Goal: Submit feedback/report problem: Provide input to the site owners about the experience or issues

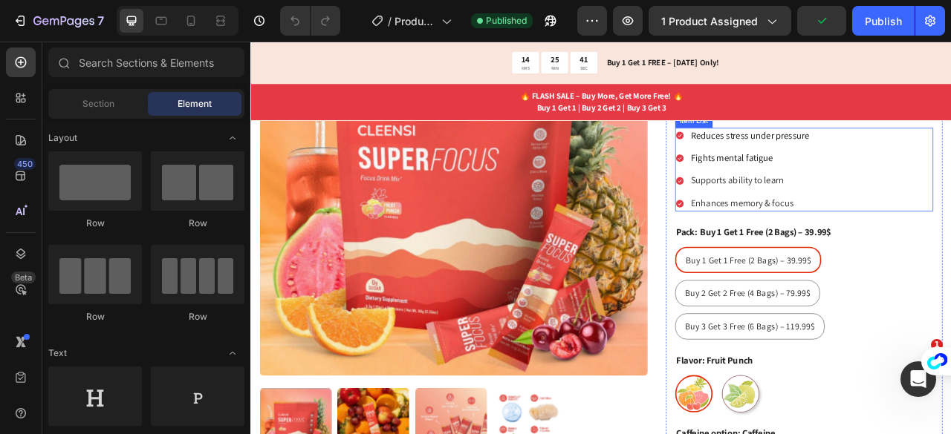
scroll to position [383, 0]
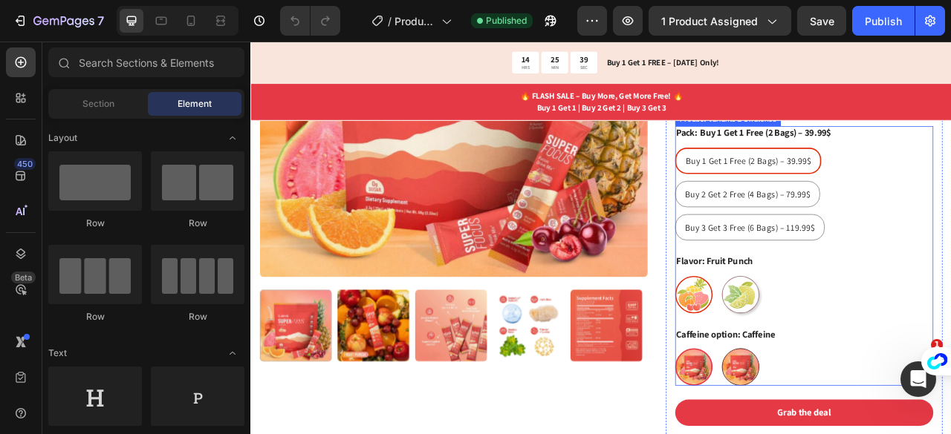
click at [850, 432] on input "No Caffeine No Caffeine" at bounding box center [849, 432] width 1 height 1
radio input "true"
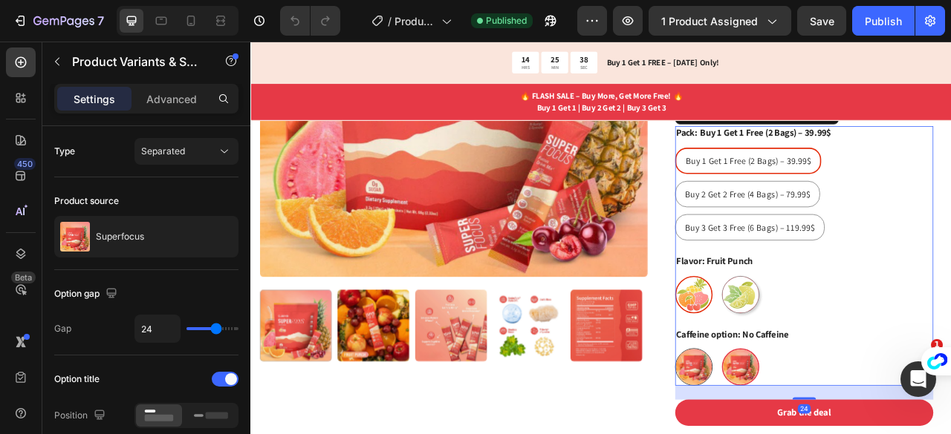
click at [790, 432] on input "Caffeine Caffeine" at bounding box center [789, 432] width 1 height 1
radio input "true"
click at [850, 432] on input "No Caffeine No Caffeine" at bounding box center [849, 432] width 1 height 1
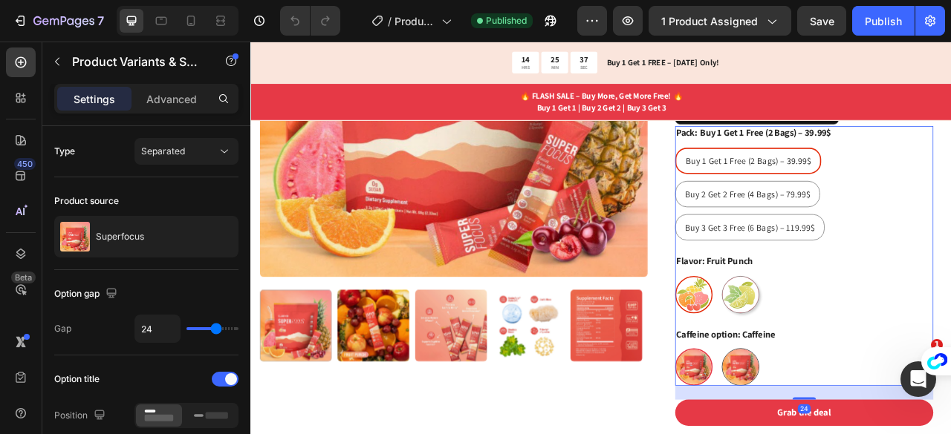
radio input "true"
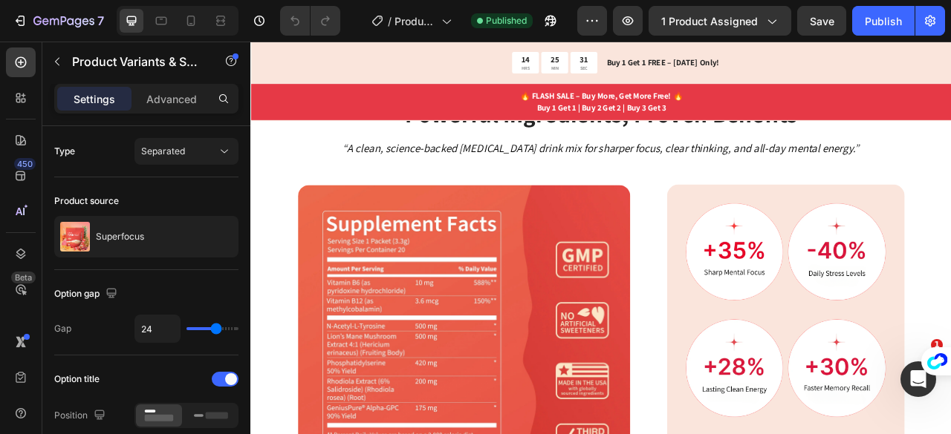
scroll to position [960, 0]
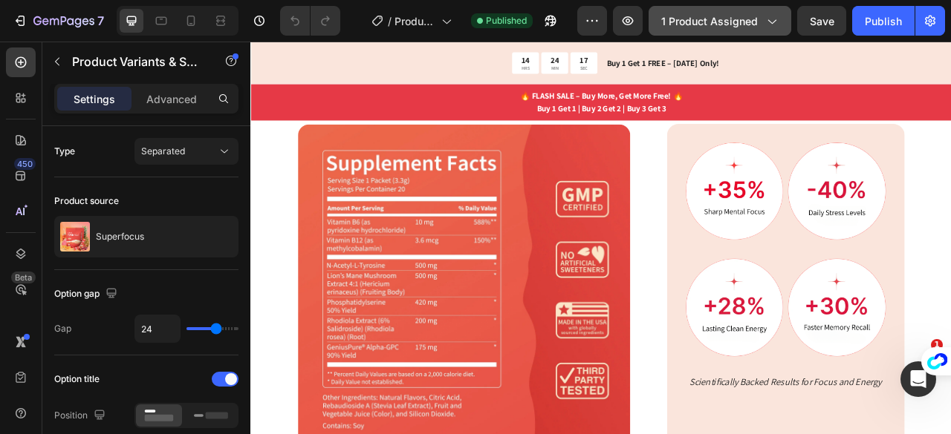
click at [755, 21] on span "1 product assigned" at bounding box center [709, 21] width 97 height 16
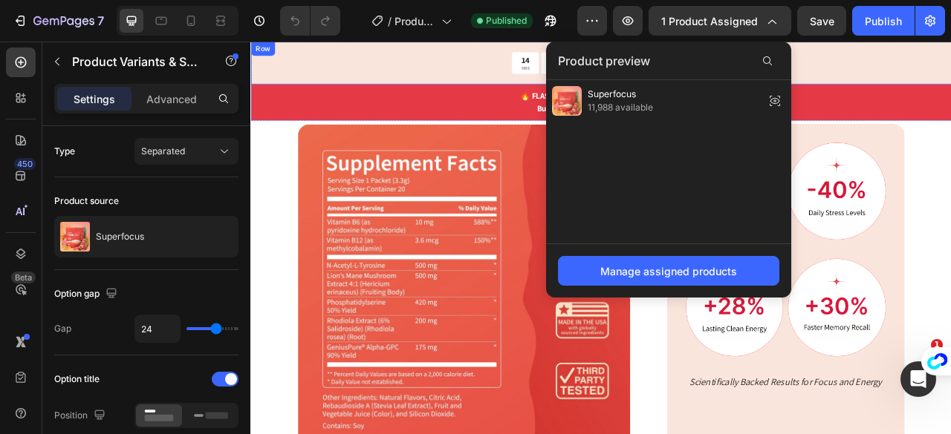
click at [950, 88] on div "14 HRS 22 MIN 56 SEC Countdown Timer Buy 1 Get 1 FREE – [DATE] Only! Text Block…" at bounding box center [695, 69] width 891 height 54
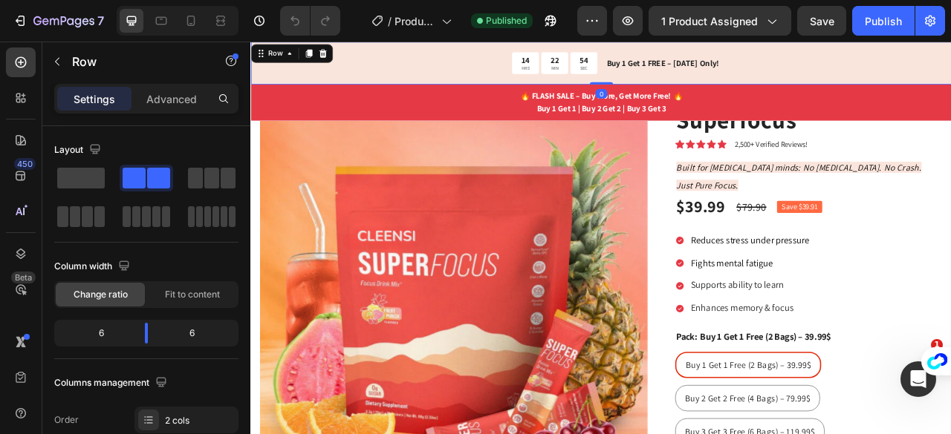
scroll to position [184, 0]
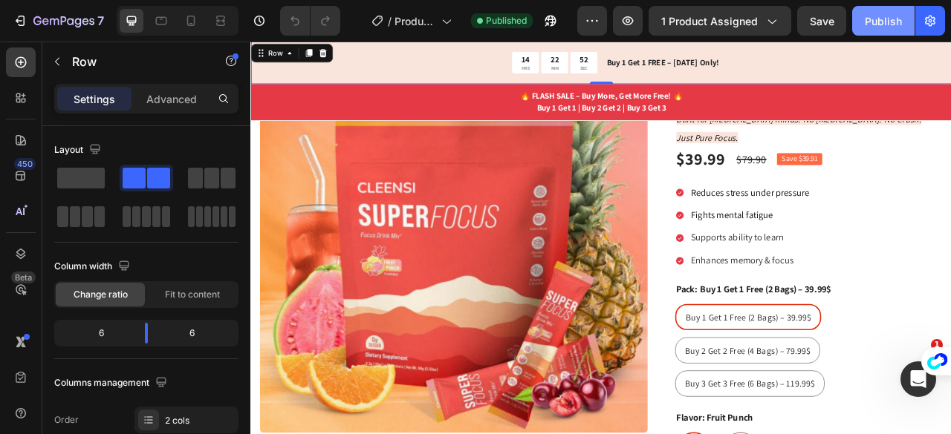
click at [879, 18] on div "Publish" at bounding box center [883, 21] width 37 height 16
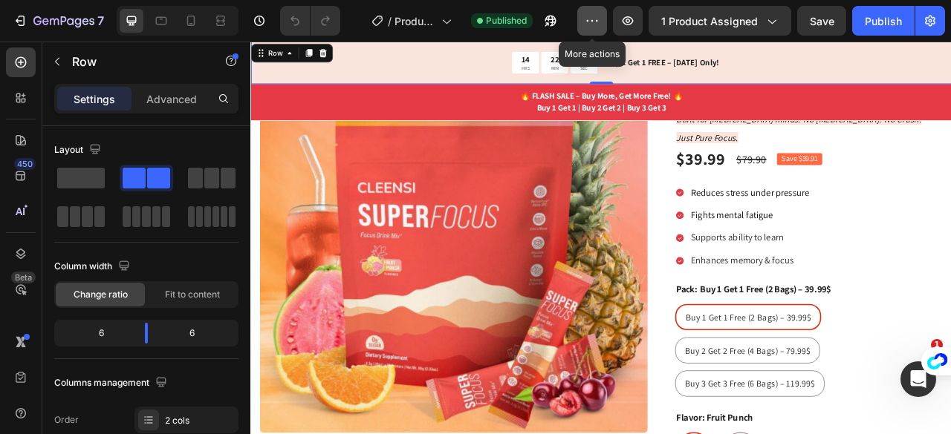
click at [597, 21] on icon "button" at bounding box center [592, 20] width 15 height 15
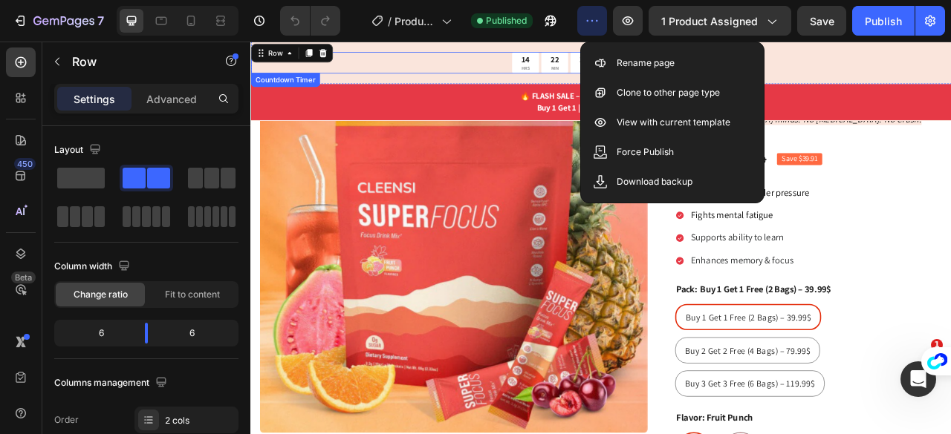
click at [360, 56] on div "14 HRS 22 MIN 30 SEC" at bounding box center [470, 68] width 440 height 27
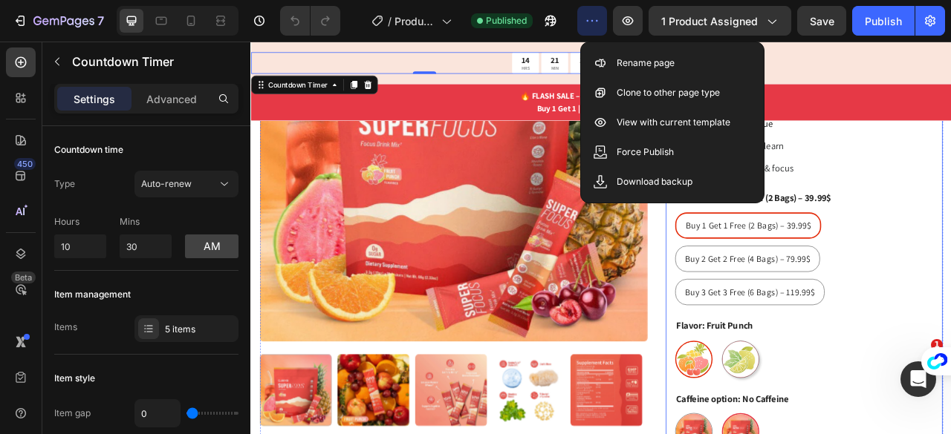
scroll to position [302, 0]
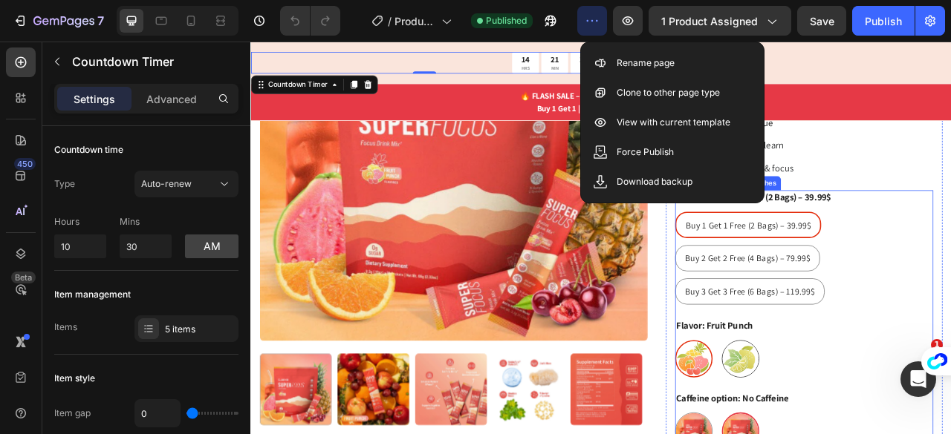
click at [850, 421] on input "[PERSON_NAME]" at bounding box center [849, 421] width 1 height 1
radio input "true"
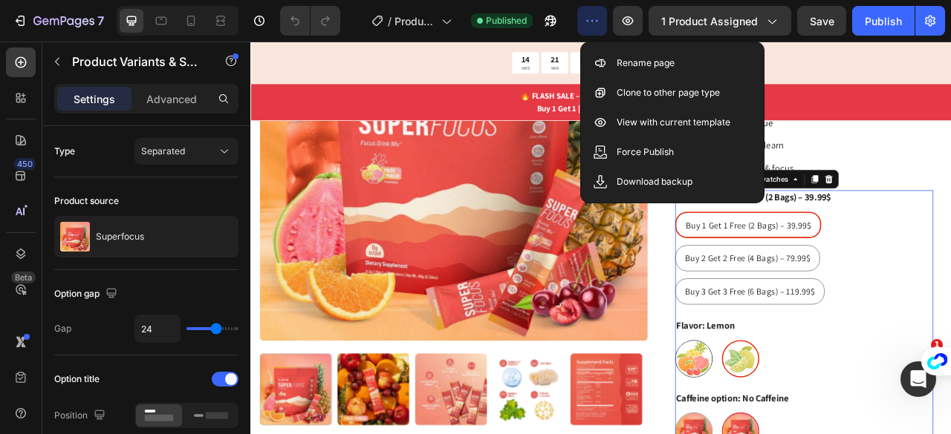
click at [790, 421] on input "Fruit Punch Fruit Punch" at bounding box center [789, 421] width 1 height 1
radio input "true"
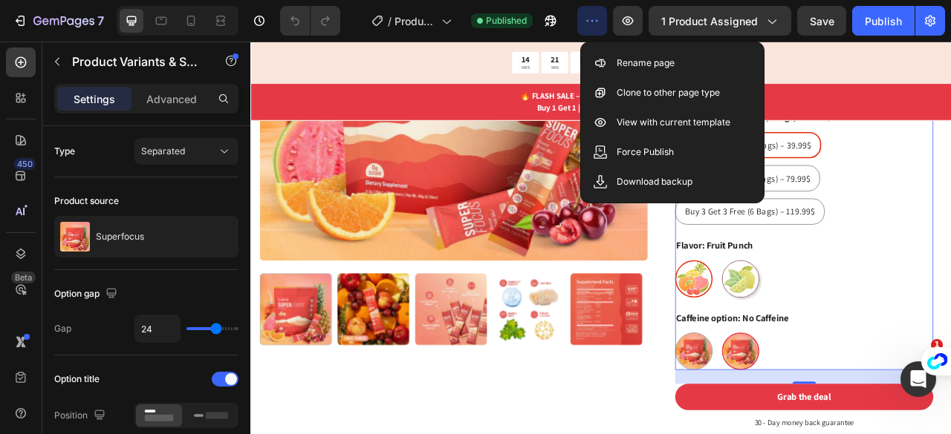
scroll to position [406, 0]
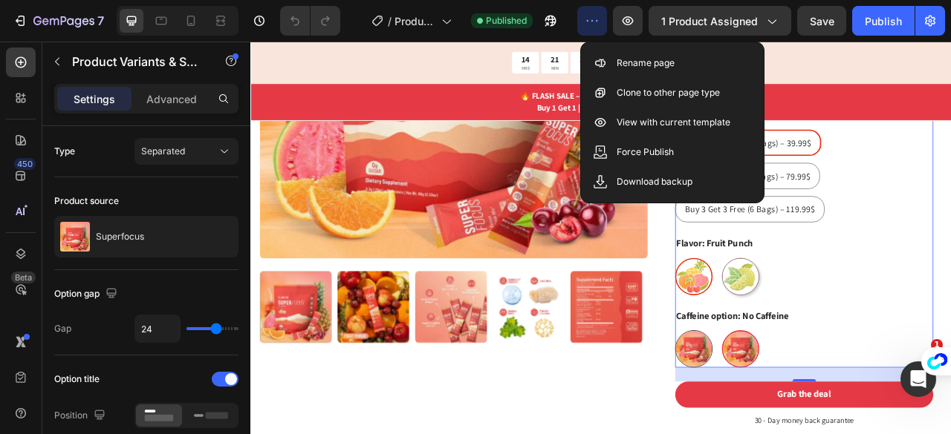
click at [817, 410] on img at bounding box center [814, 433] width 46 height 46
click at [790, 409] on input "Caffeine Caffeine" at bounding box center [789, 408] width 1 height 1
radio input "true"
click at [851, 410] on img at bounding box center [873, 433] width 46 height 46
click at [850, 408] on input "No Caffeine No Caffeine" at bounding box center [849, 408] width 1 height 1
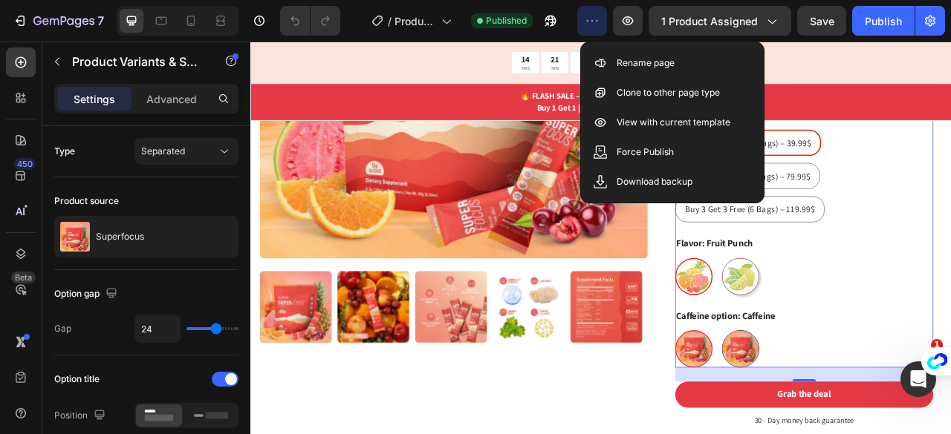
radio input "true"
click at [911, 379] on icon "Open Intercom Messenger" at bounding box center [916, 377] width 25 height 25
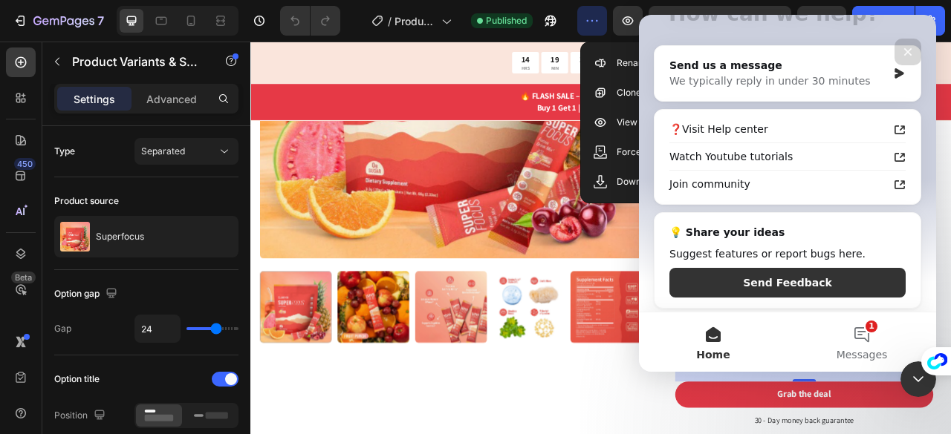
scroll to position [147, 0]
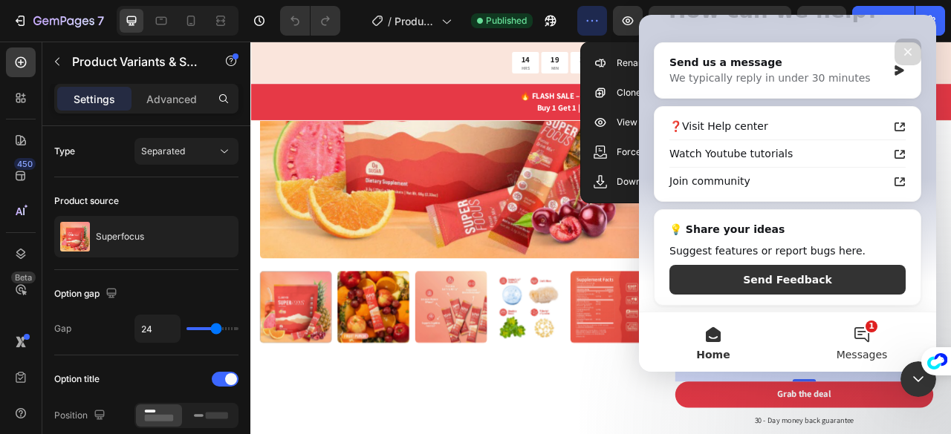
click at [858, 345] on button "1 Messages" at bounding box center [861, 342] width 149 height 59
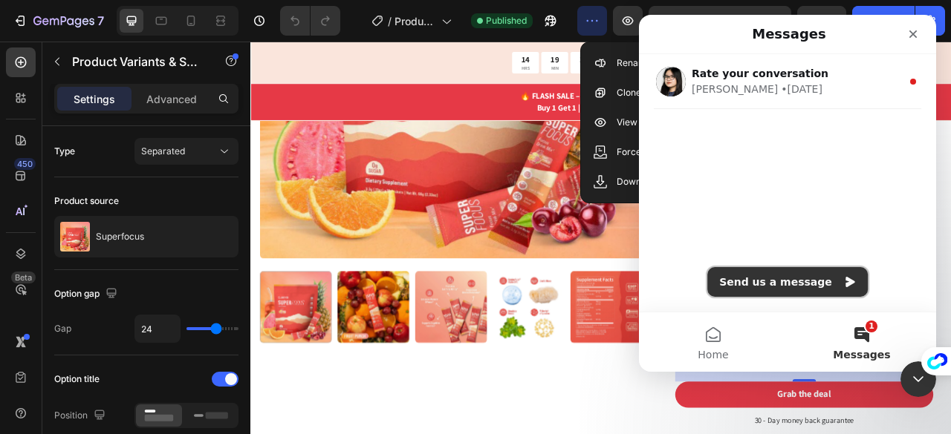
click at [793, 281] on button "Send us a message" at bounding box center [787, 282] width 160 height 30
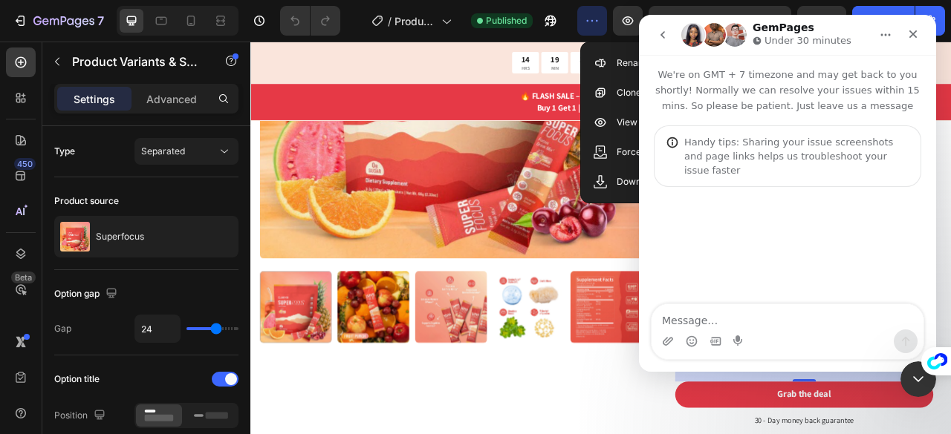
type textarea "Hi GemPages team, I’m having an issue with my product page. My product Superfoc…"
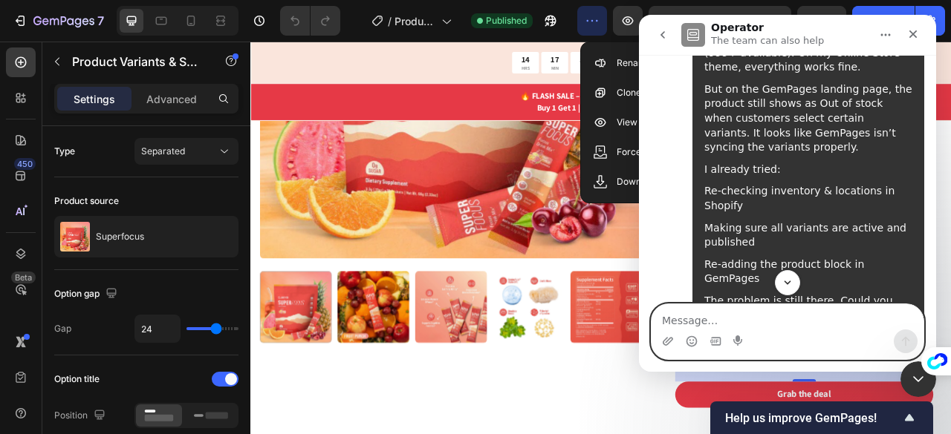
scroll to position [388, 0]
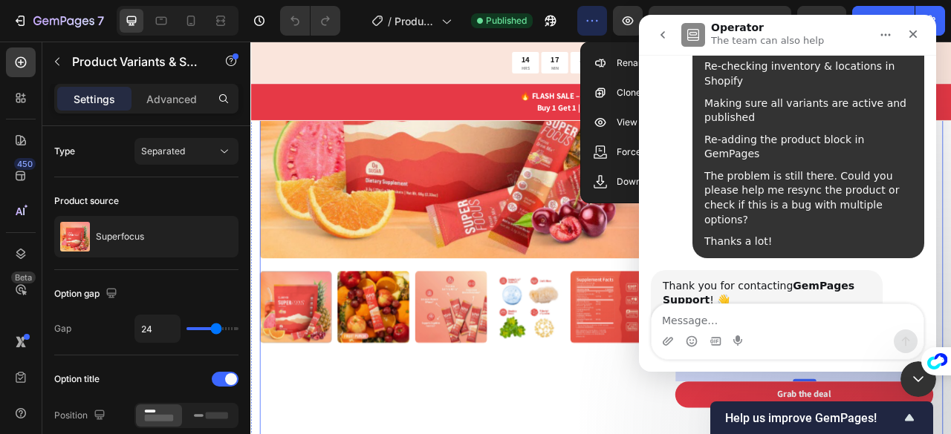
click at [559, 427] on div "Product Images" at bounding box center [507, 184] width 493 height 719
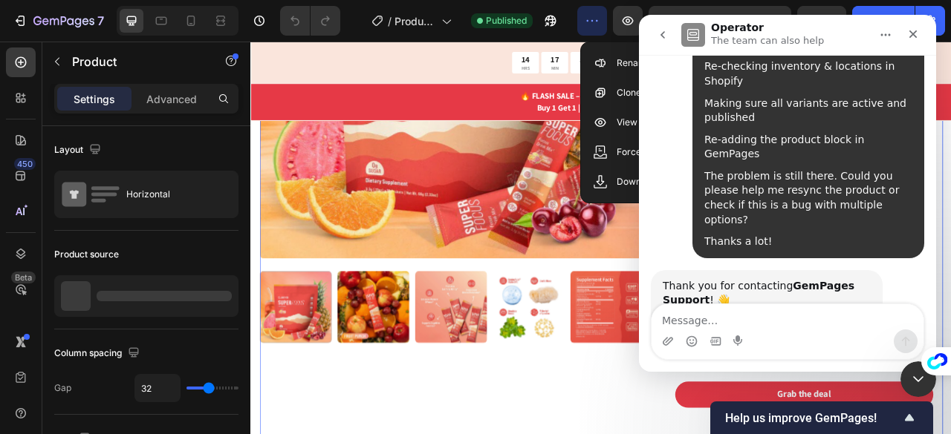
scroll to position [408, 0]
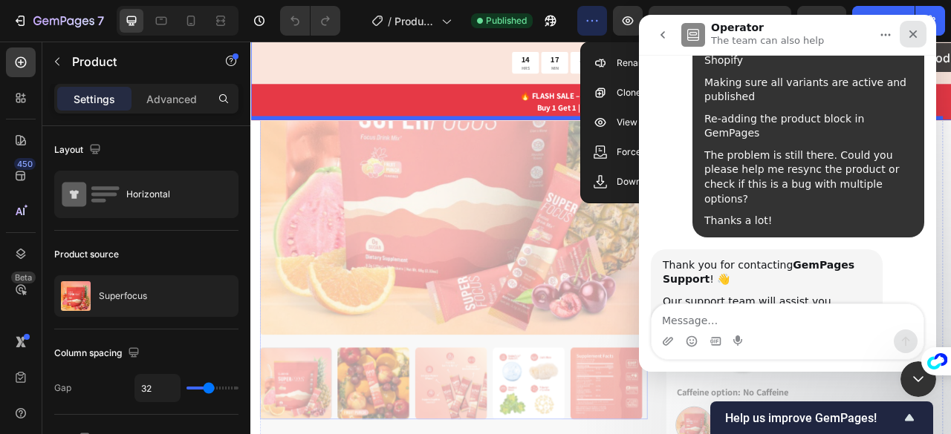
click at [911, 41] on div "Close" at bounding box center [912, 34] width 27 height 27
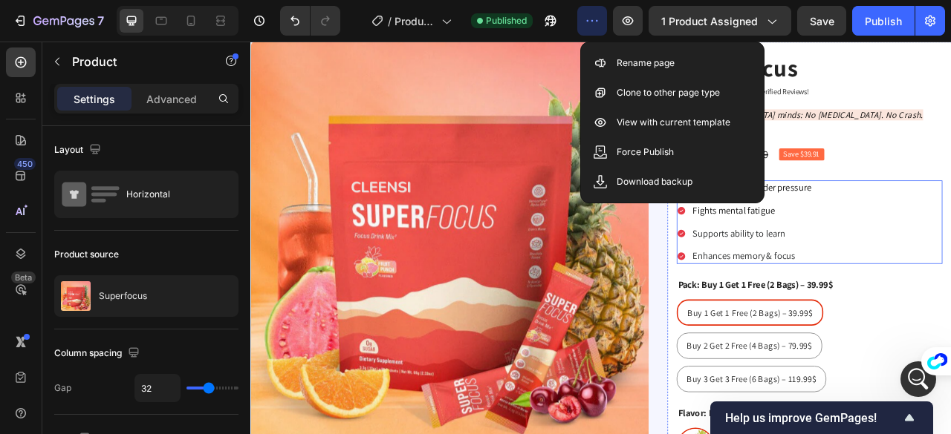
scroll to position [1808, 0]
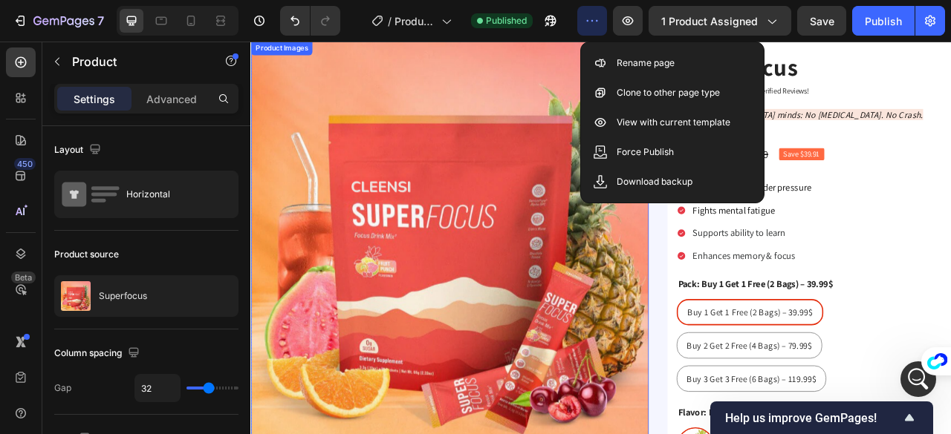
click at [659, 379] on img at bounding box center [503, 295] width 506 height 506
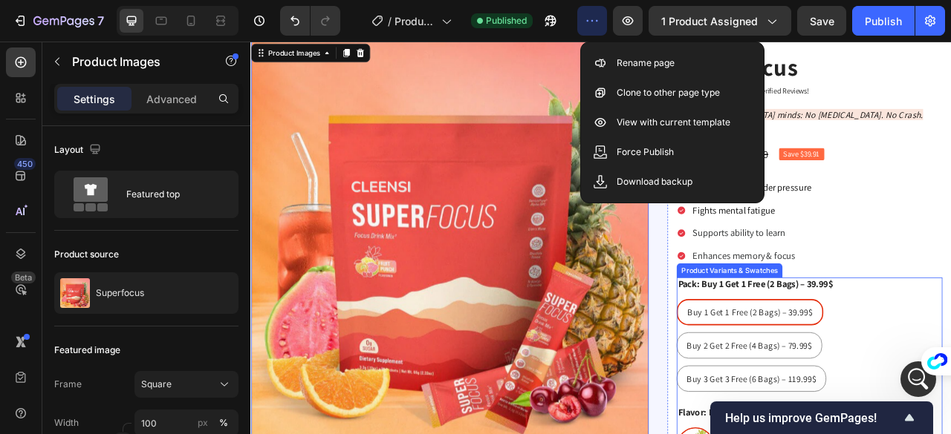
click at [950, 370] on div "Buy 1 Get 1 Free (2 Bags) – 39.99$ Buy 1 Get 1 Free (2 Bags) – 39.99$ Buy 1 Get…" at bounding box center [961, 429] width 338 height 118
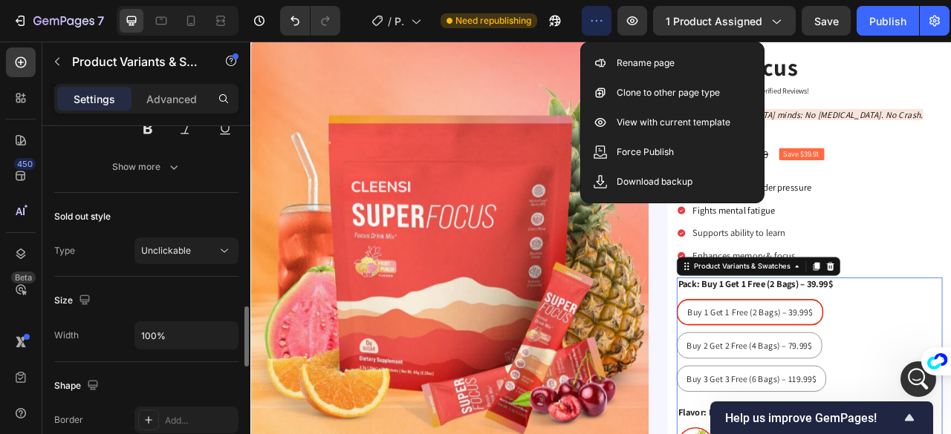
scroll to position [1258, 0]
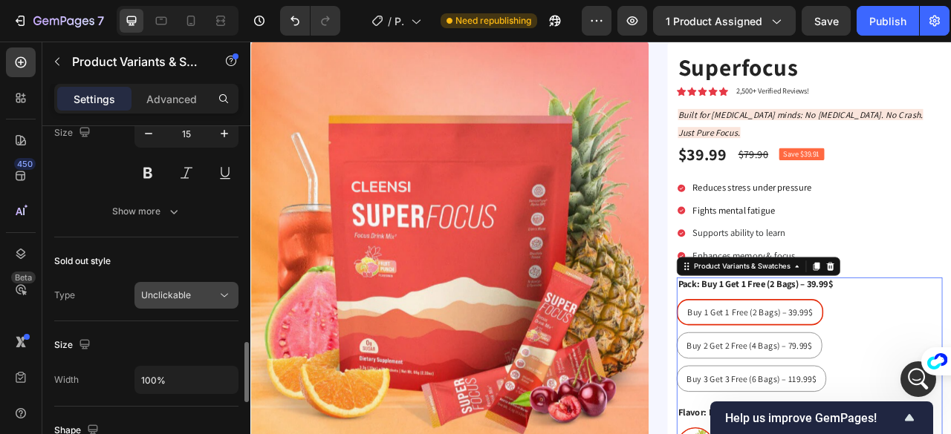
click at [208, 288] on div "Unclickable" at bounding box center [186, 295] width 91 height 15
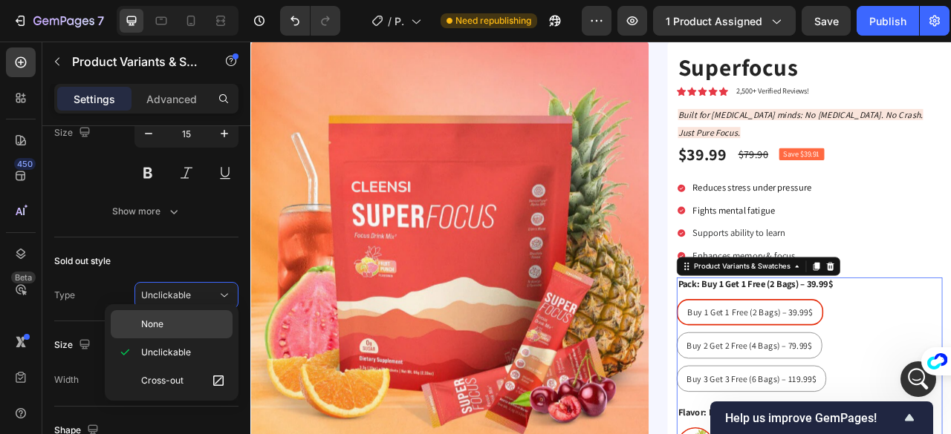
click at [180, 326] on p "None" at bounding box center [183, 324] width 85 height 13
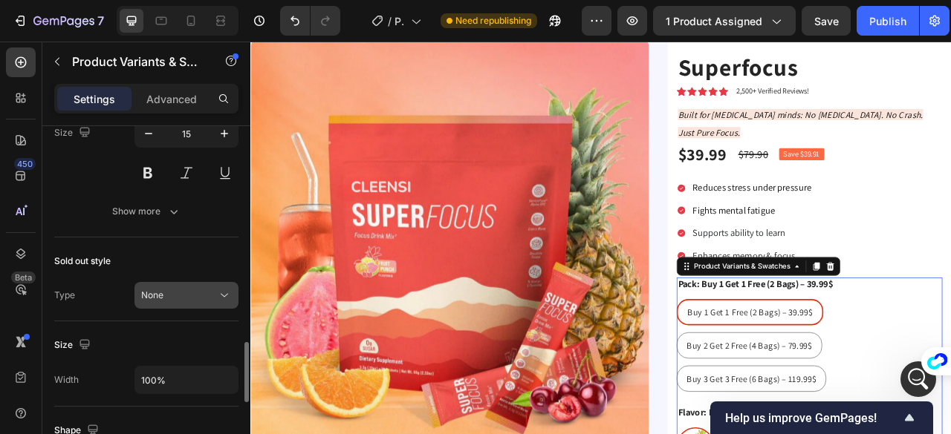
click at [208, 293] on div "None" at bounding box center [179, 295] width 76 height 13
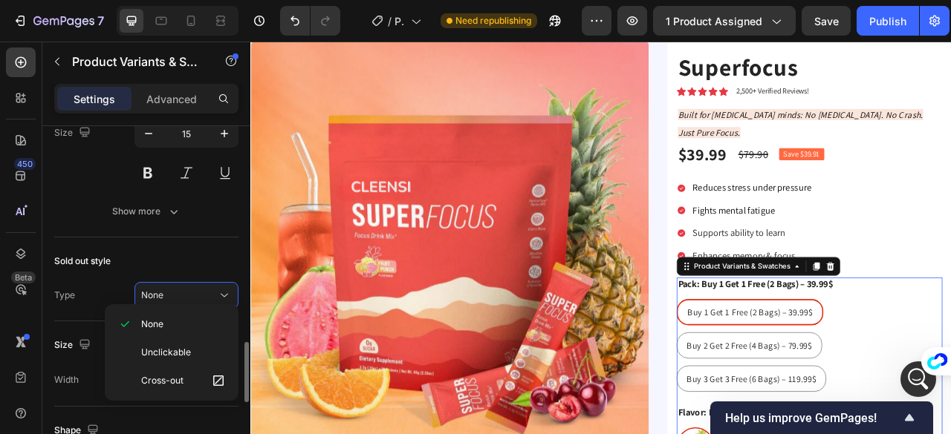
click at [206, 238] on div "Sold out style Type None" at bounding box center [146, 280] width 184 height 84
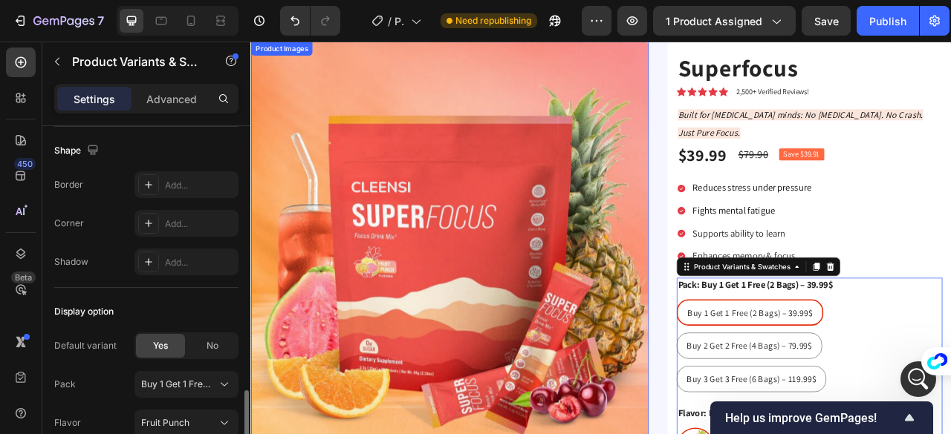
scroll to position [2186, 0]
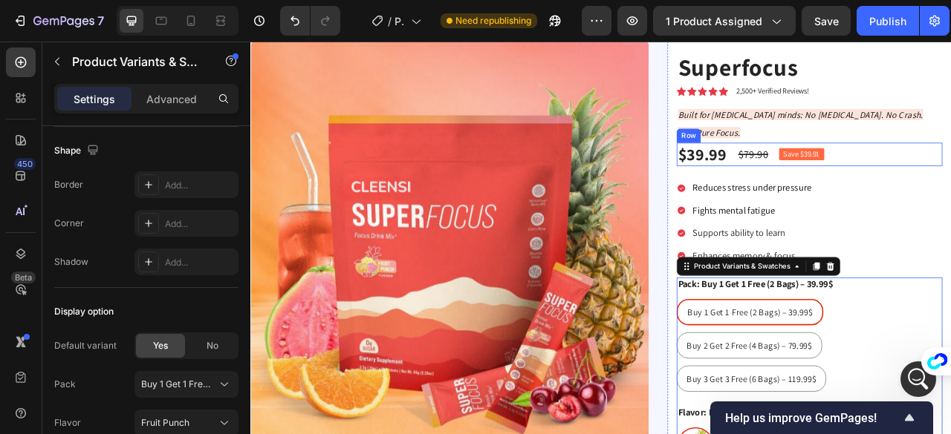
click at [950, 171] on div "$39.99 Product Price Product Price $79.90 Compare Price Compare Price Save $39.…" at bounding box center [961, 186] width 338 height 30
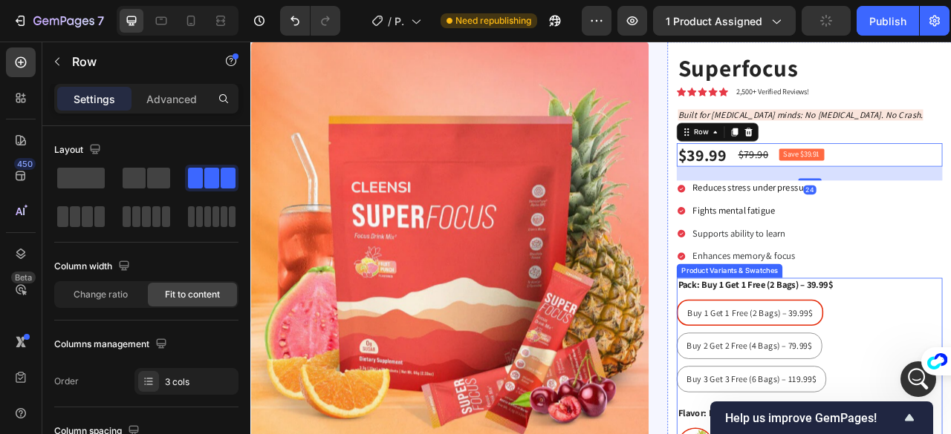
scroll to position [2836, 0]
click at [950, 313] on div "Superfocus Product Title Icon Icon Icon Icon Icon Icon List 2,500+ Verified Rev…" at bounding box center [961, 400] width 338 height 695
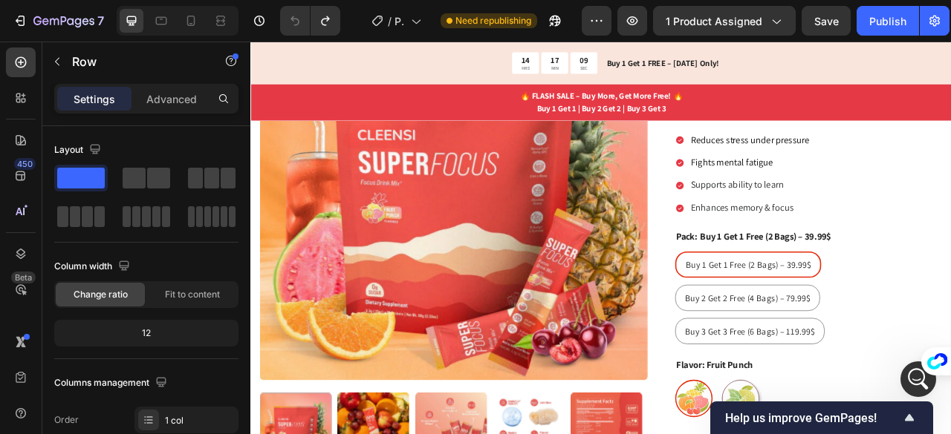
scroll to position [265, 0]
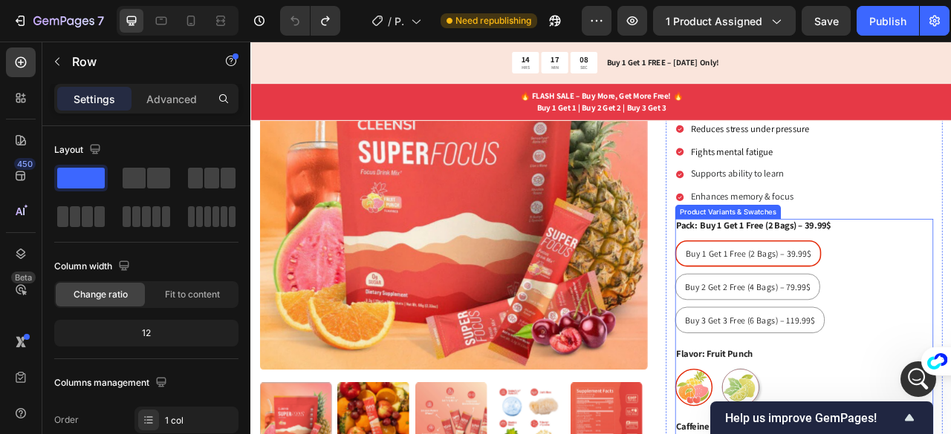
click at [950, 334] on div "Buy 1 Get 1 Free (2 Bags) – 39.99$ Buy 1 Get 1 Free (2 Bags) – 39.99$ Buy 1 Get…" at bounding box center [954, 354] width 328 height 118
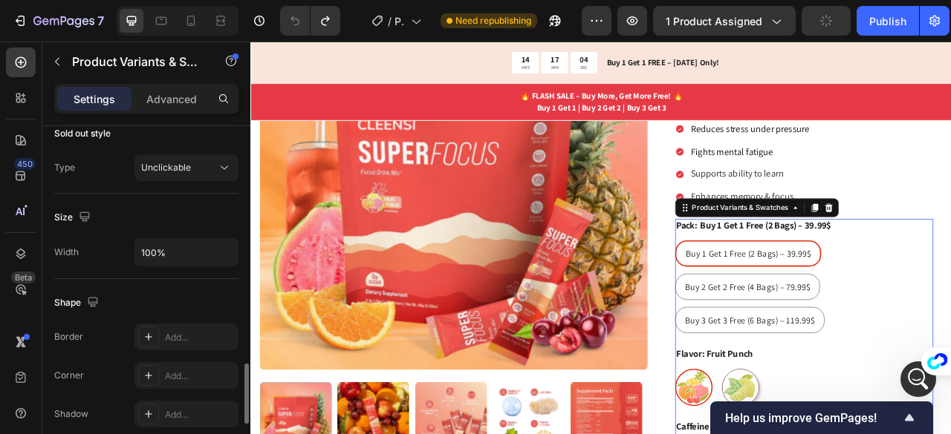
scroll to position [1386, 0]
click at [203, 160] on div "Unclickable" at bounding box center [186, 167] width 91 height 15
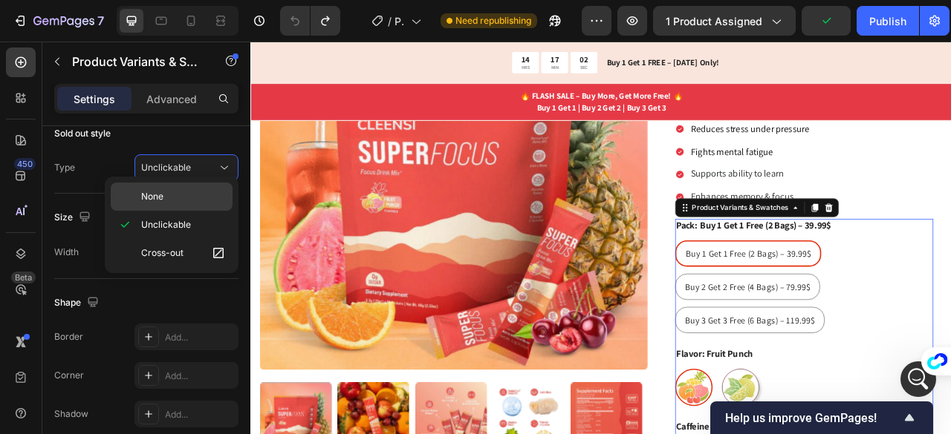
click at [186, 192] on p "None" at bounding box center [183, 196] width 85 height 13
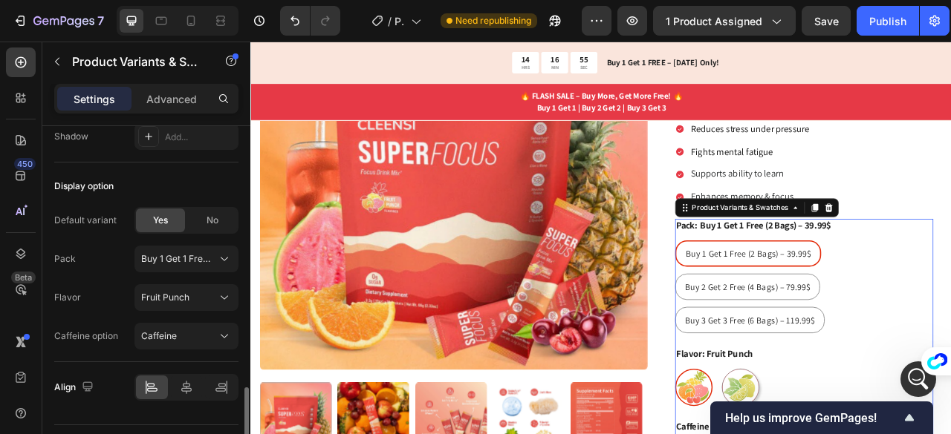
scroll to position [1693, 0]
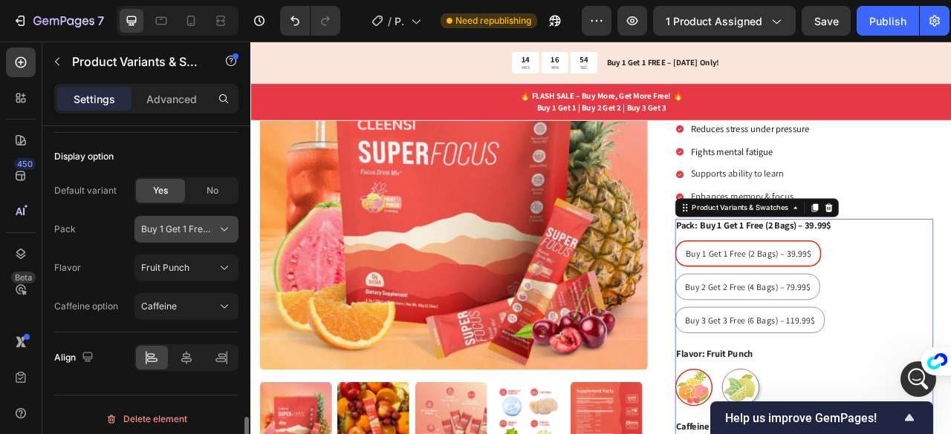
click at [209, 225] on span "Buy 1 Get 1 Free (2 Bags) – 39.99$" at bounding box center [177, 229] width 73 height 13
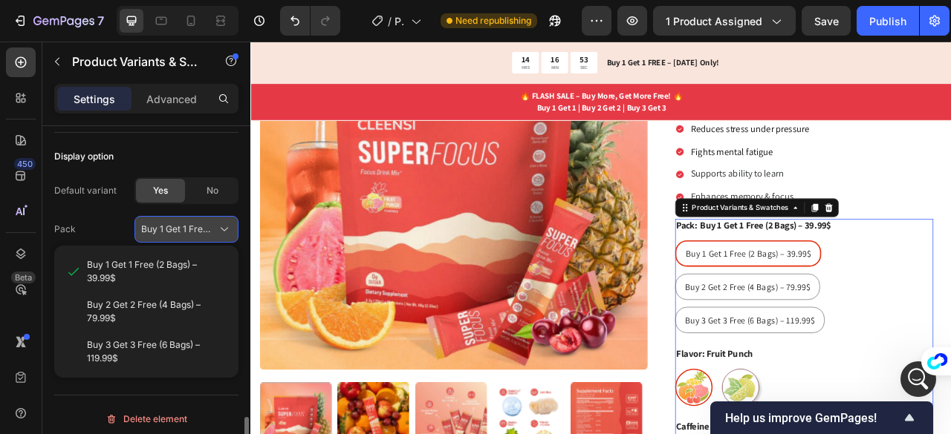
click at [209, 225] on span "Buy 1 Get 1 Free (2 Bags) – 39.99$" at bounding box center [177, 229] width 73 height 13
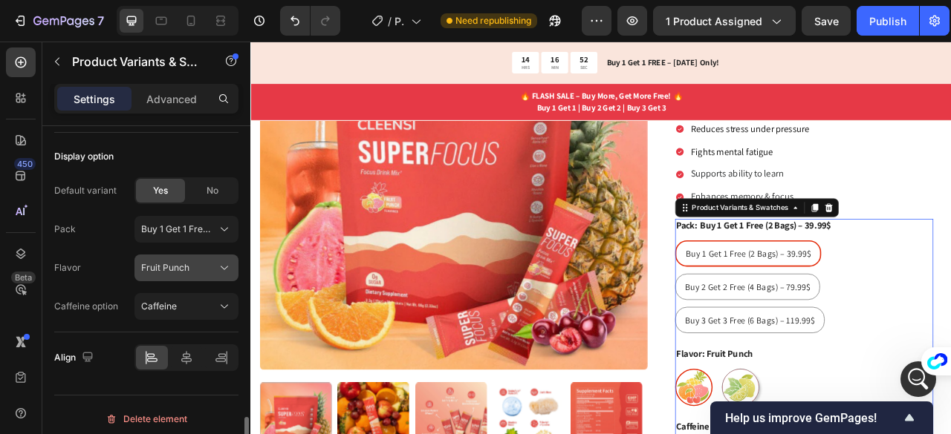
click at [200, 261] on div "Fruit Punch" at bounding box center [177, 267] width 73 height 13
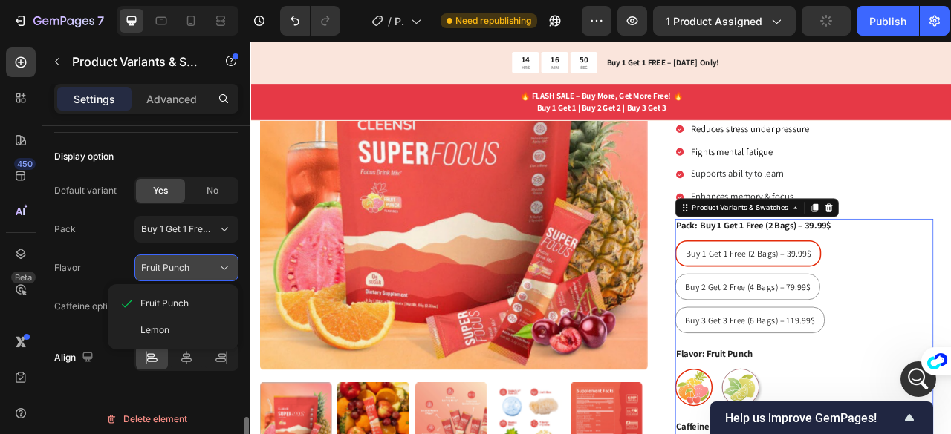
click at [200, 261] on div "Fruit Punch" at bounding box center [177, 267] width 73 height 13
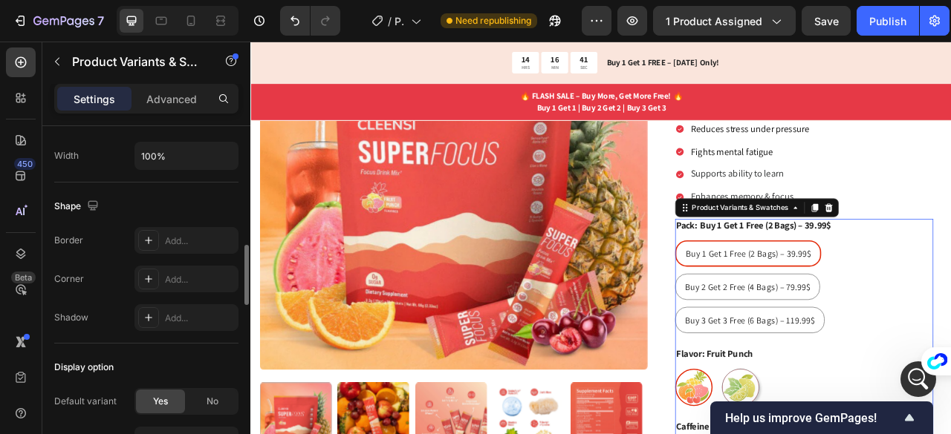
scroll to position [1298, 0]
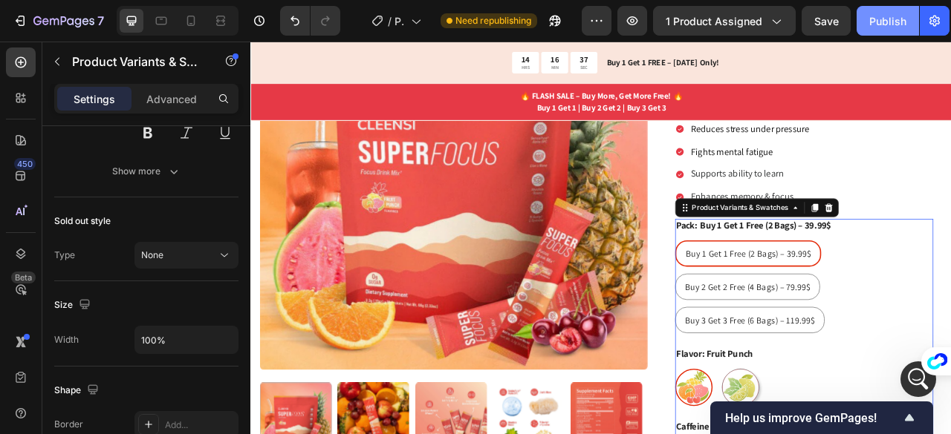
click at [887, 25] on div "Publish" at bounding box center [887, 21] width 37 height 16
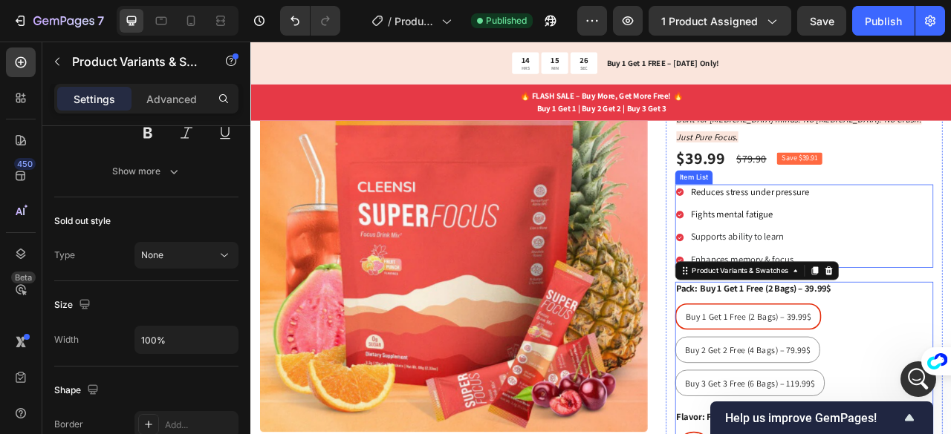
scroll to position [494, 0]
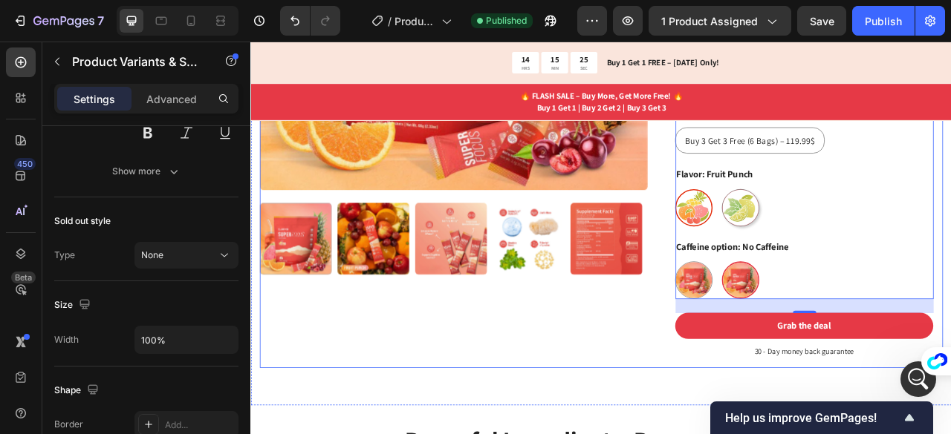
click at [716, 392] on div "Product Images" at bounding box center [507, 97] width 493 height 719
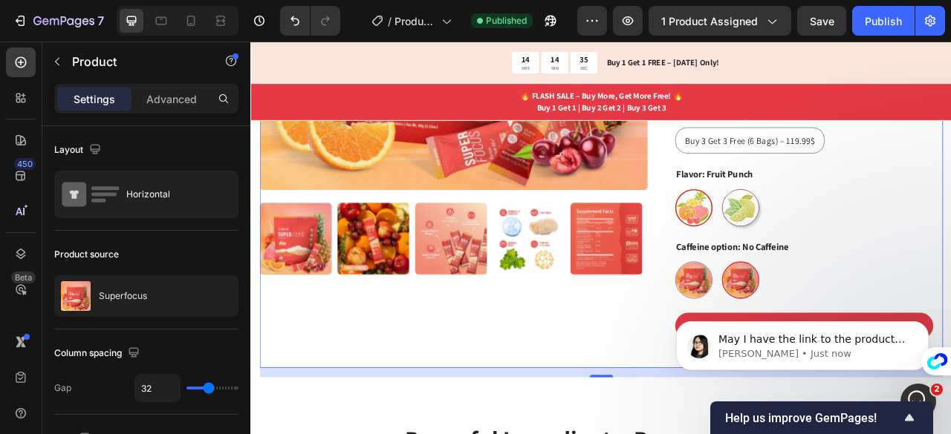
scroll to position [664, 0]
click at [760, 339] on span "May I have the link to the product page so I can check it further?" at bounding box center [811, 346] width 186 height 27
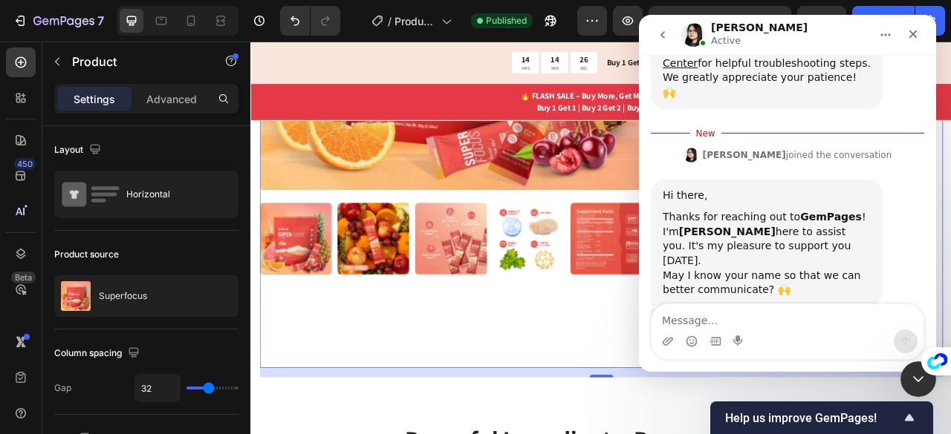
scroll to position [689, 0]
click at [698, 316] on textarea "Message…" at bounding box center [787, 317] width 272 height 25
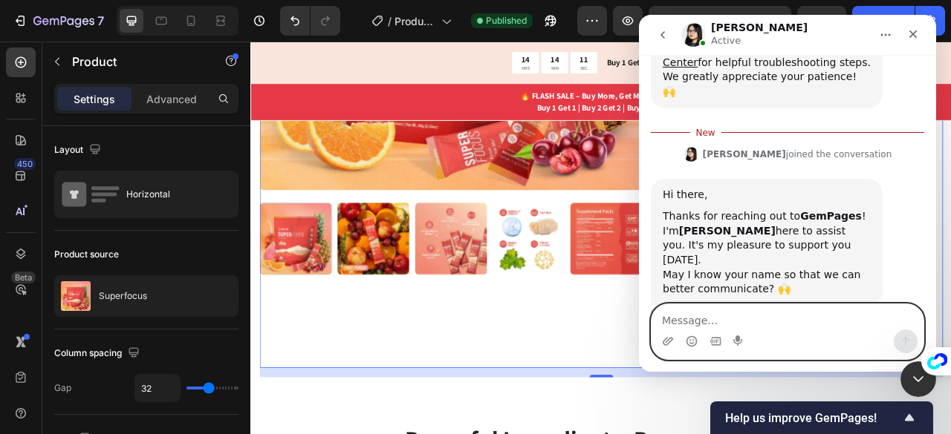
paste textarea "[URL][DOMAIN_NAME]"
type textarea "[URL][DOMAIN_NAME]"
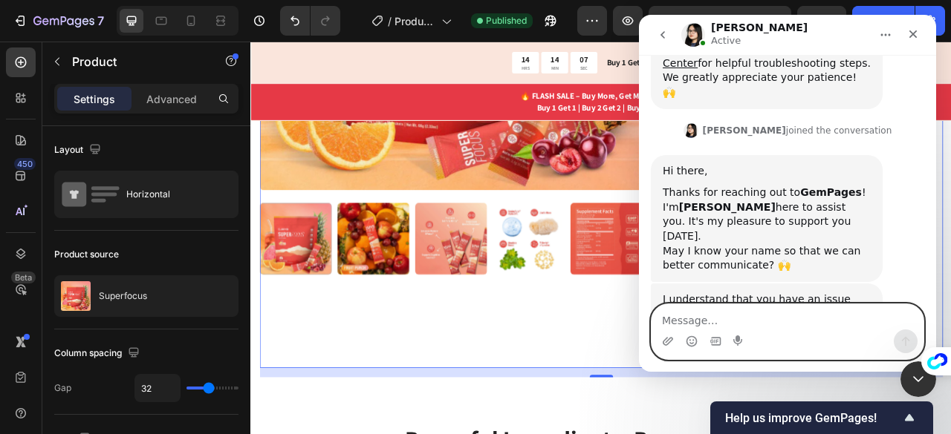
scroll to position [709, 0]
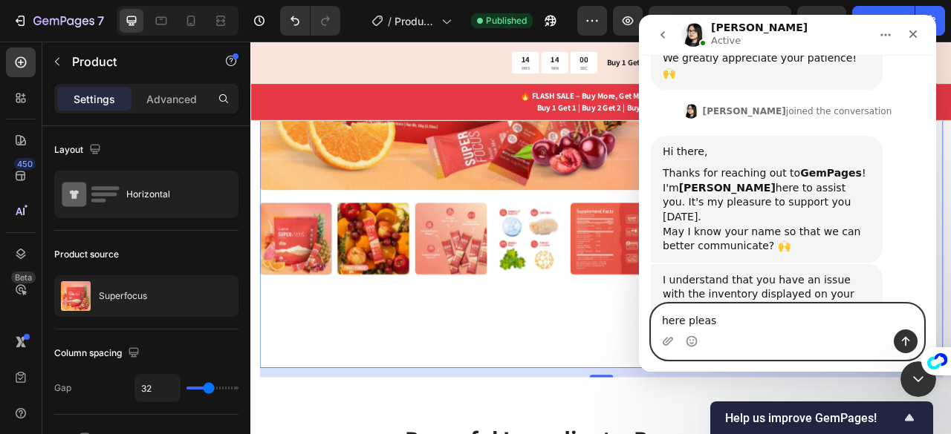
type textarea "here please"
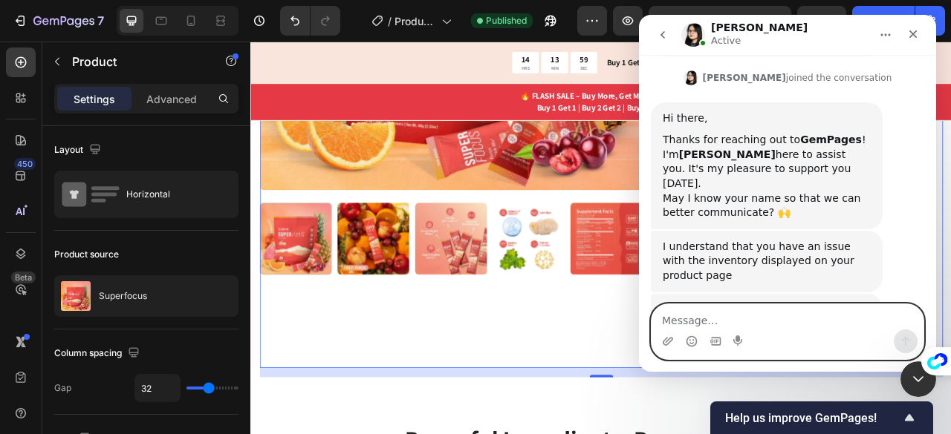
scroll to position [743, 0]
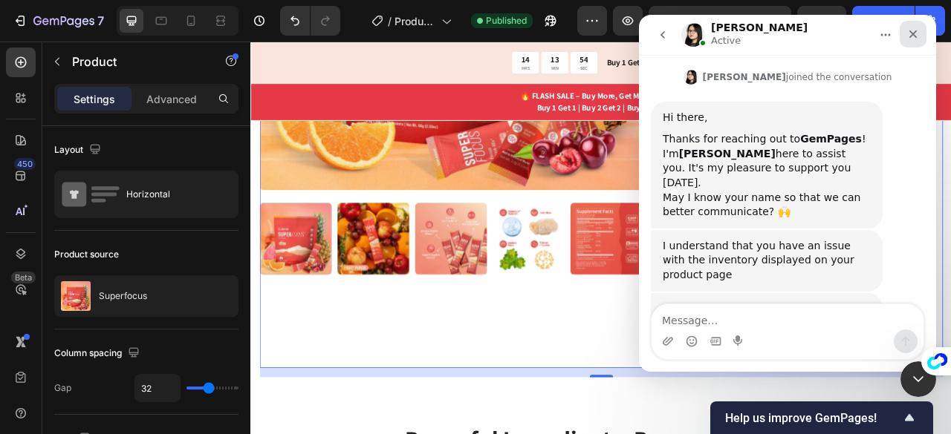
click at [918, 35] on icon "Close" at bounding box center [913, 34] width 12 height 12
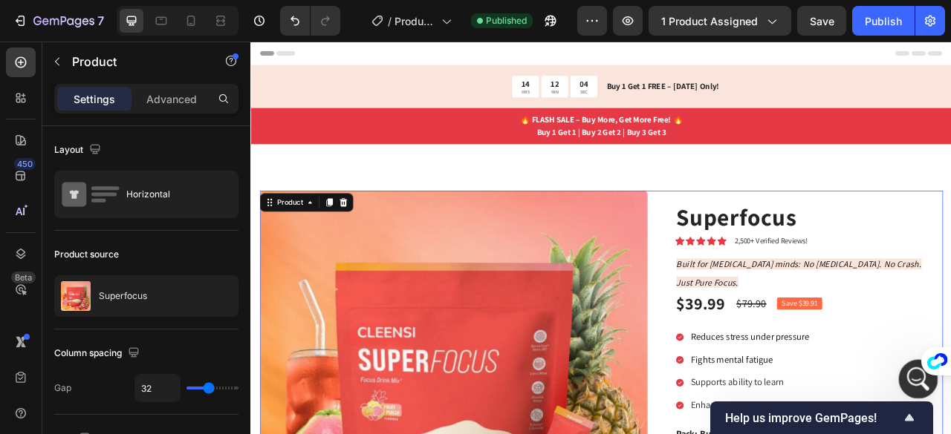
scroll to position [799, 0]
click at [898, 375] on div "Open Intercom Messenger" at bounding box center [915, 377] width 49 height 49
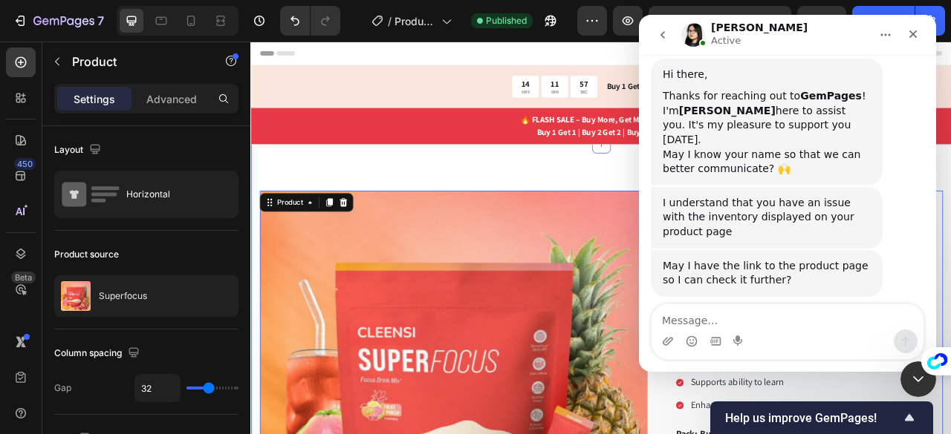
scroll to position [787, 0]
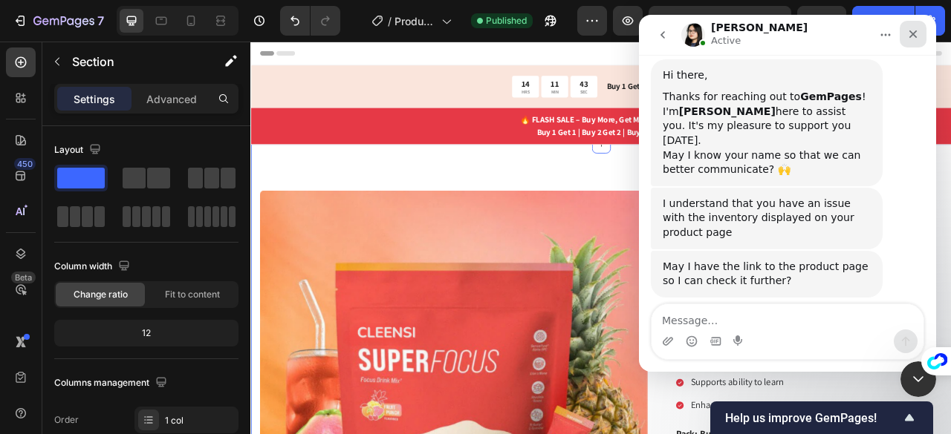
click at [917, 35] on icon "Close" at bounding box center [913, 34] width 12 height 12
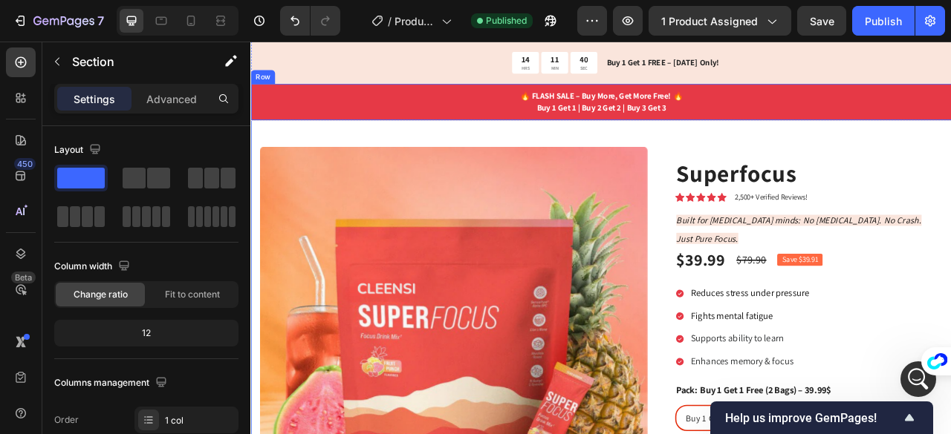
scroll to position [0, 0]
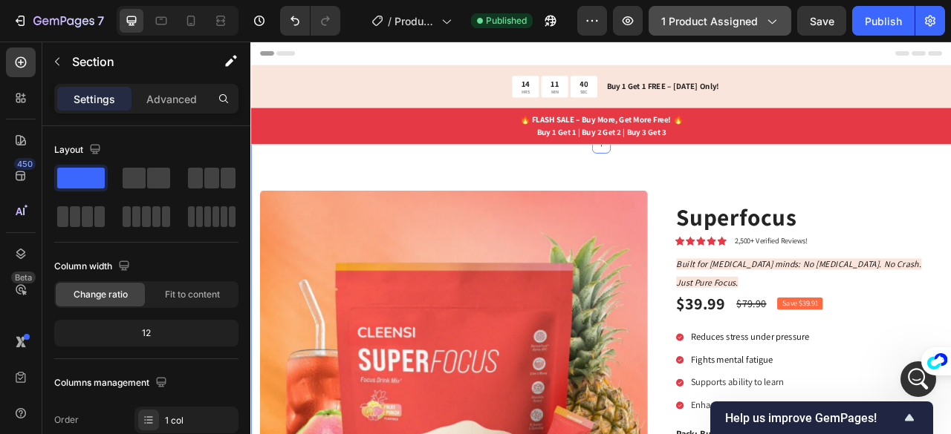
click at [764, 24] on icon "button" at bounding box center [770, 20] width 15 height 15
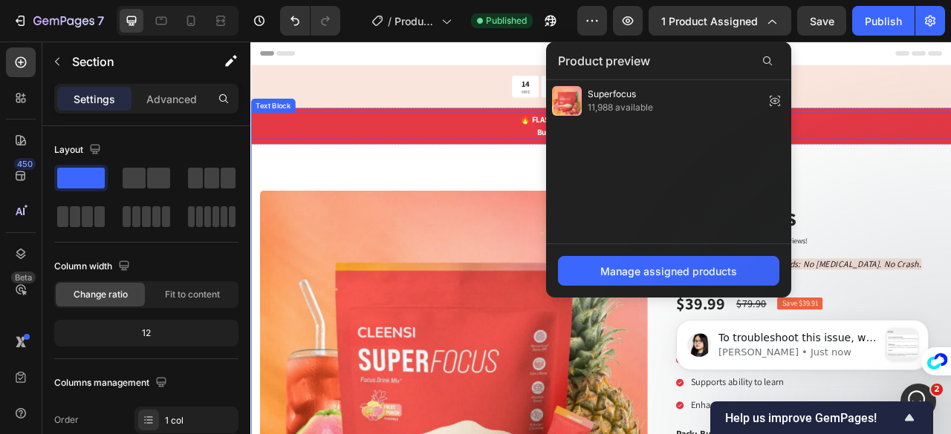
scroll to position [1052, 0]
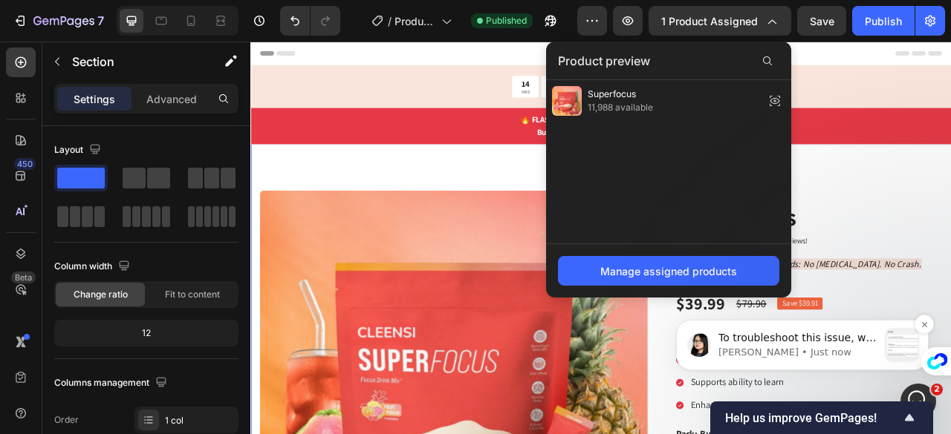
click at [769, 345] on p "To troubleshoot this issue, we would like to have temporary access to your stor…" at bounding box center [798, 338] width 160 height 15
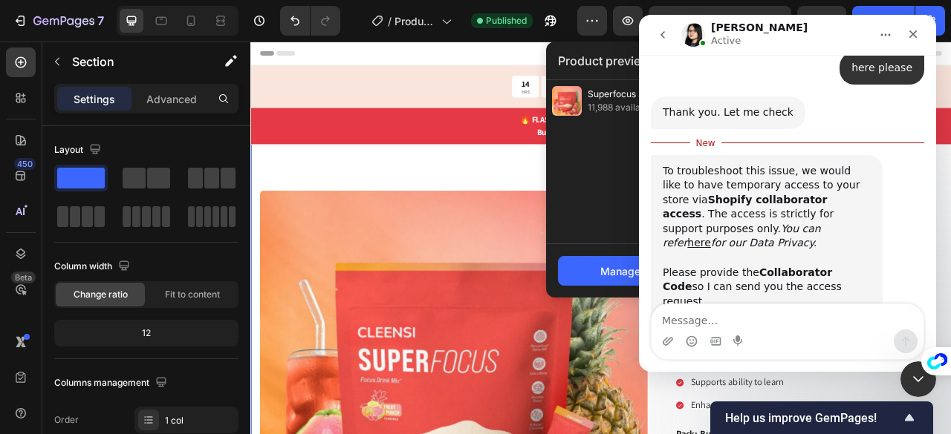
scroll to position [1075, 0]
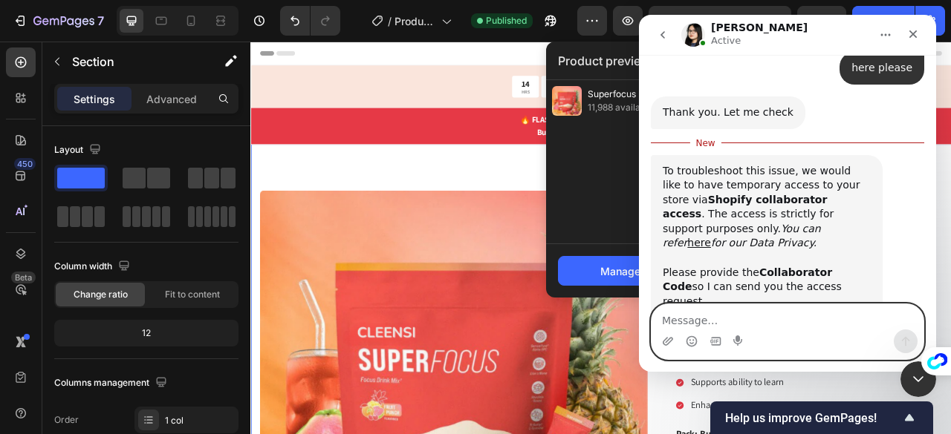
click at [723, 322] on textarea "Message…" at bounding box center [787, 317] width 272 height 25
paste textarea "2308"
type textarea "2308"
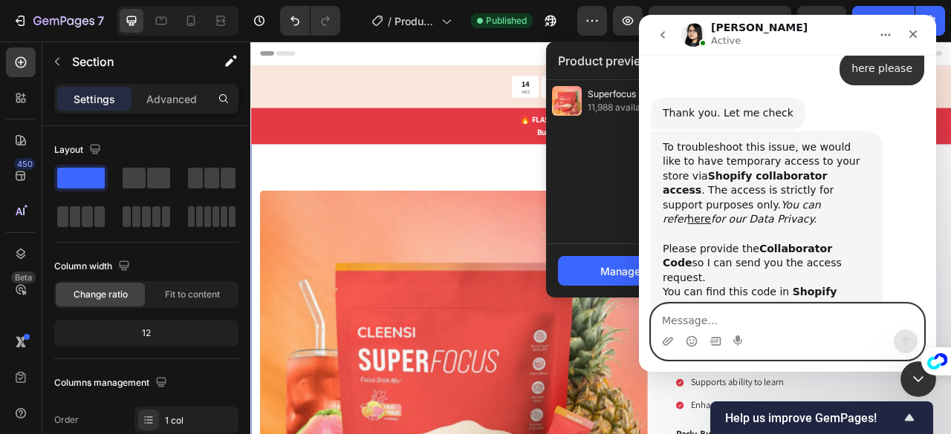
scroll to position [1096, 0]
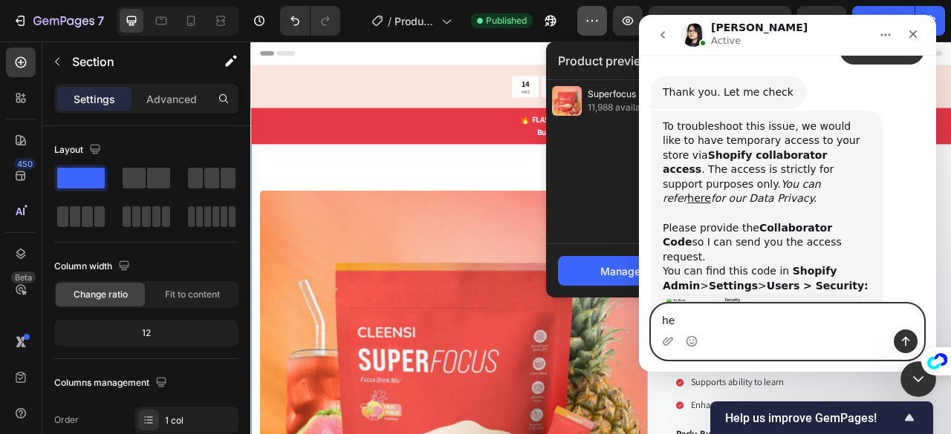
type textarea "h"
click at [707, 322] on textarea "Message…" at bounding box center [787, 317] width 272 height 25
type textarea "here you are"
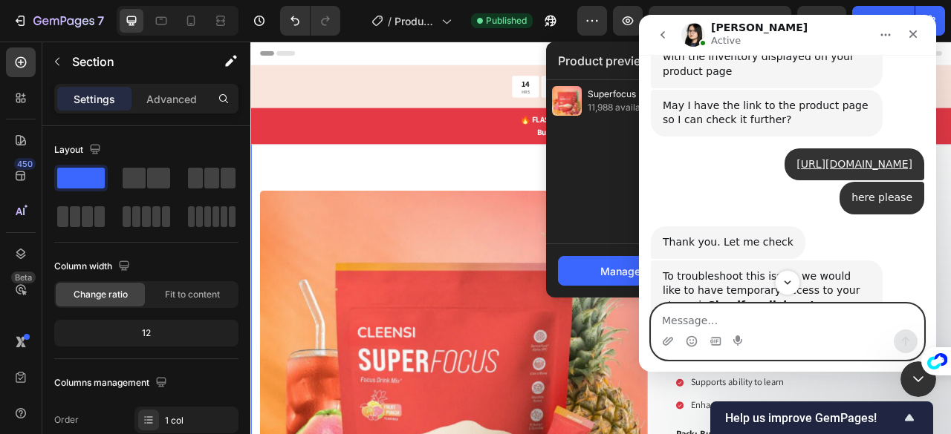
scroll to position [1130, 0]
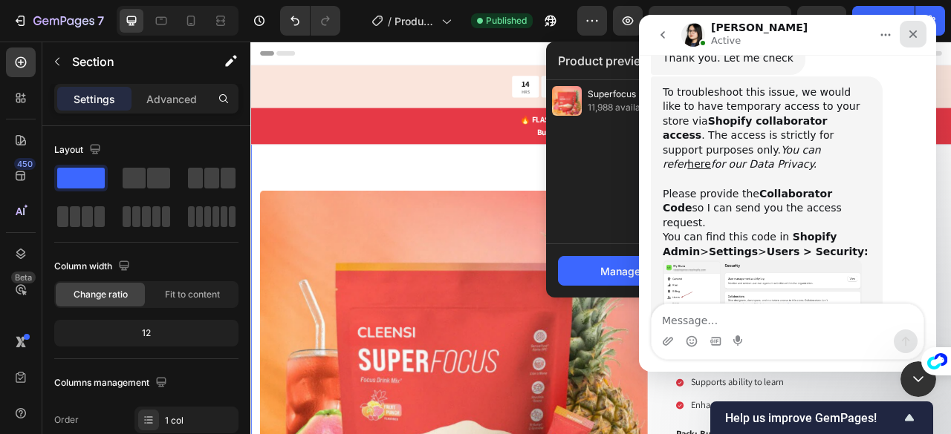
click at [913, 27] on div "Close" at bounding box center [912, 34] width 27 height 27
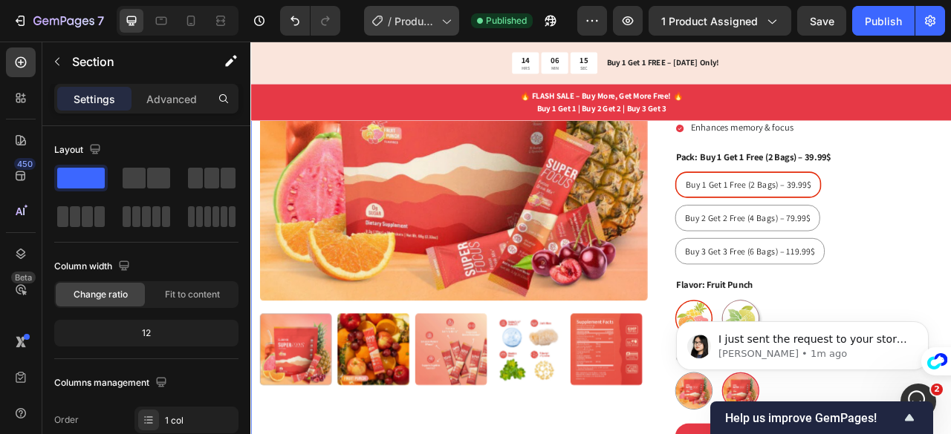
scroll to position [1189, 0]
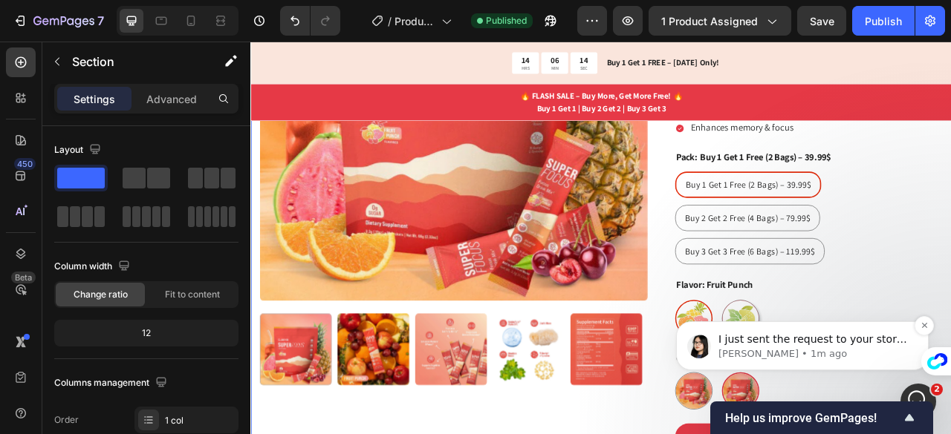
click at [811, 352] on p "[PERSON_NAME] • 1m ago" at bounding box center [814, 354] width 192 height 13
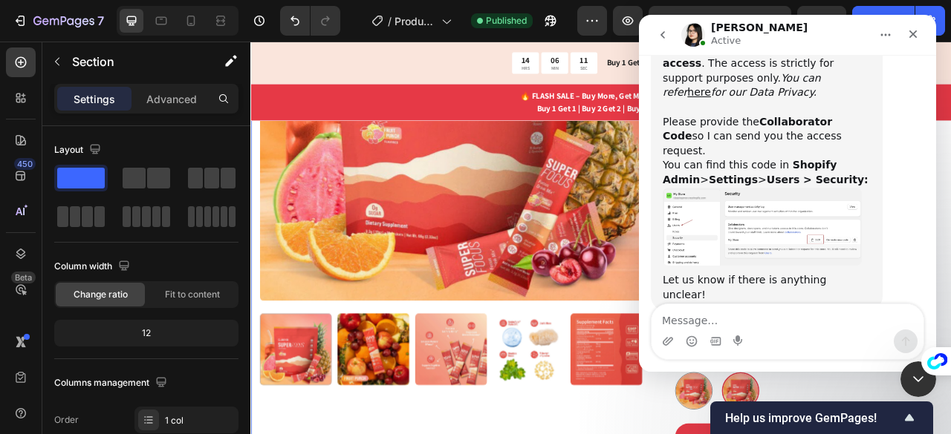
scroll to position [1214, 0]
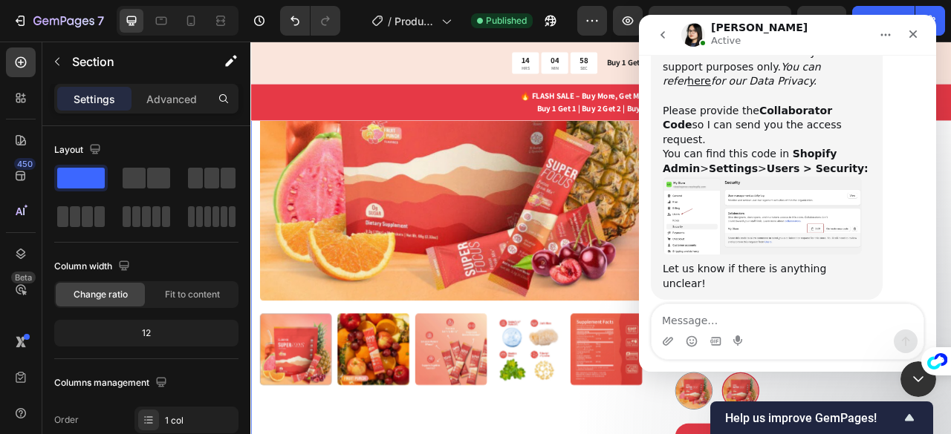
drag, startPoint x: 662, startPoint y: 247, endPoint x: 765, endPoint y: 264, distance: 104.6
click at [765, 415] on div "I just sent the request to your store. Please help me accept it 🙌 [PERSON_NAME]…" at bounding box center [767, 438] width 232 height 47
copy div "I just sent the request to your store. Please help me accept it 🙌"
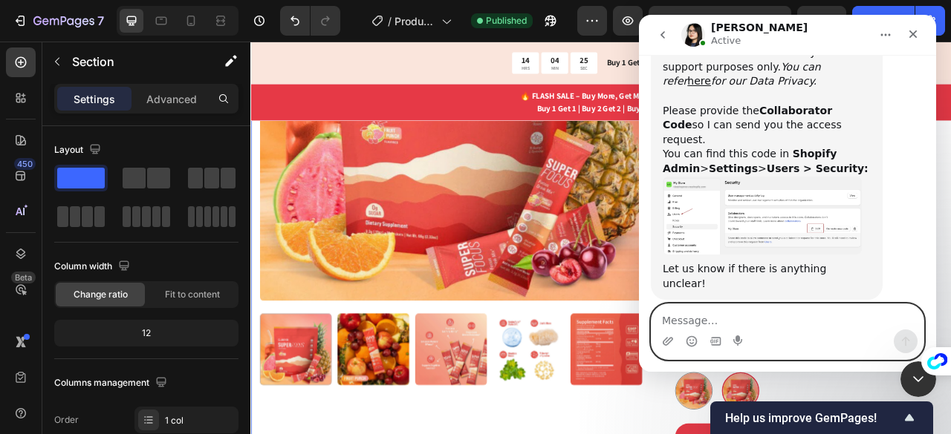
click at [703, 320] on textarea "Message…" at bounding box center [787, 317] width 272 height 25
paste textarea "ot it 🙌 Just accepted your request"
type textarea "ot it 🙌 Just accepted your request"
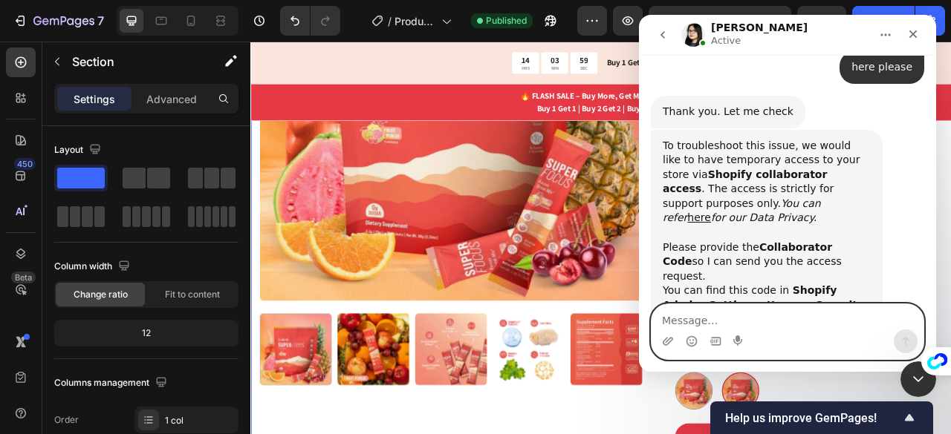
scroll to position [1047, 0]
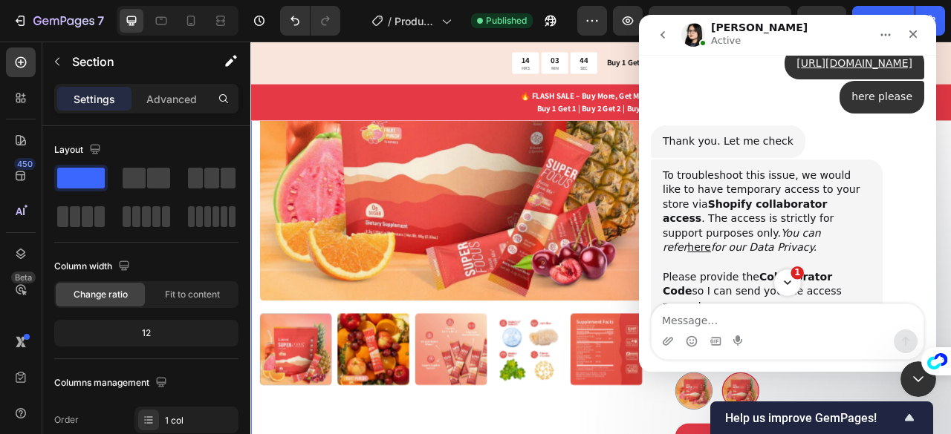
click at [790, 290] on icon "Scroll to bottom" at bounding box center [787, 282] width 13 height 13
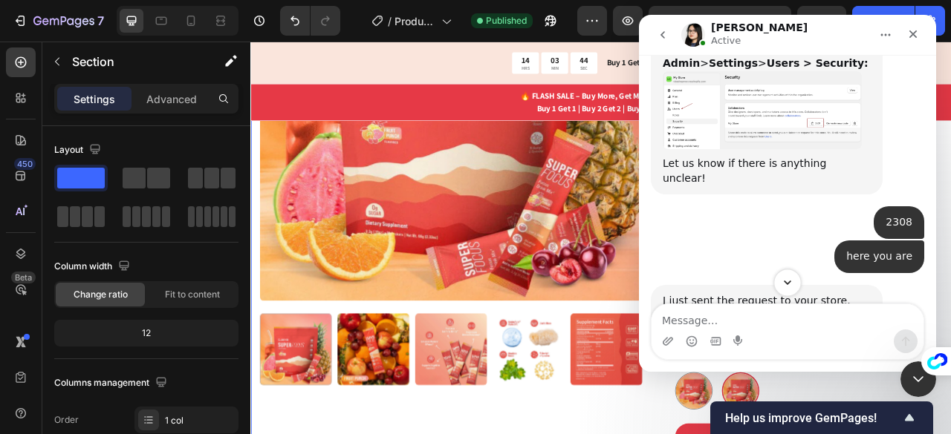
scroll to position [1346, 0]
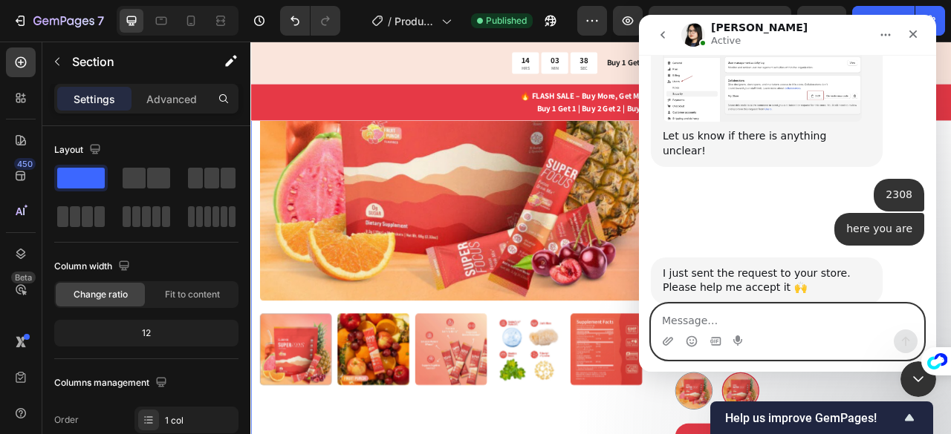
click at [700, 323] on textarea "Message…" at bounding box center [787, 317] width 272 height 25
paste textarea "Thanks a lot"
click at [725, 313] on textarea "Message…" at bounding box center [787, 317] width 272 height 25
type textarea "Thanks a lot"
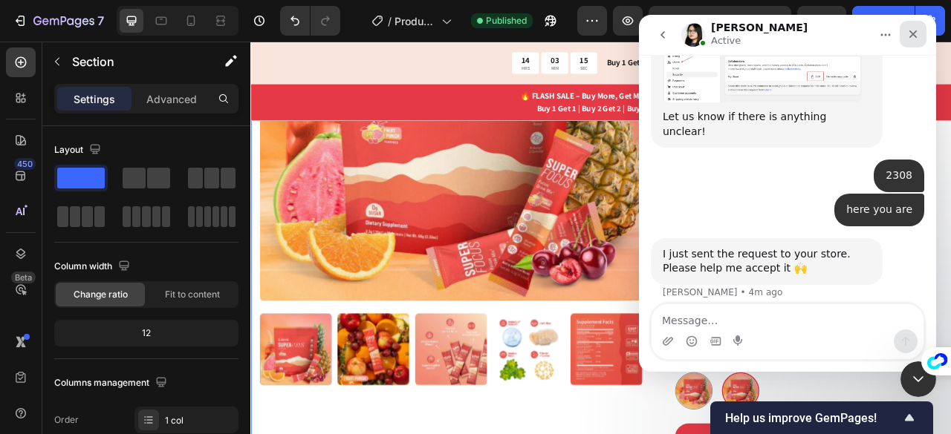
drag, startPoint x: 916, startPoint y: 32, endPoint x: 1453, endPoint y: 62, distance: 537.8
click at [916, 32] on icon "Close" at bounding box center [913, 34] width 12 height 12
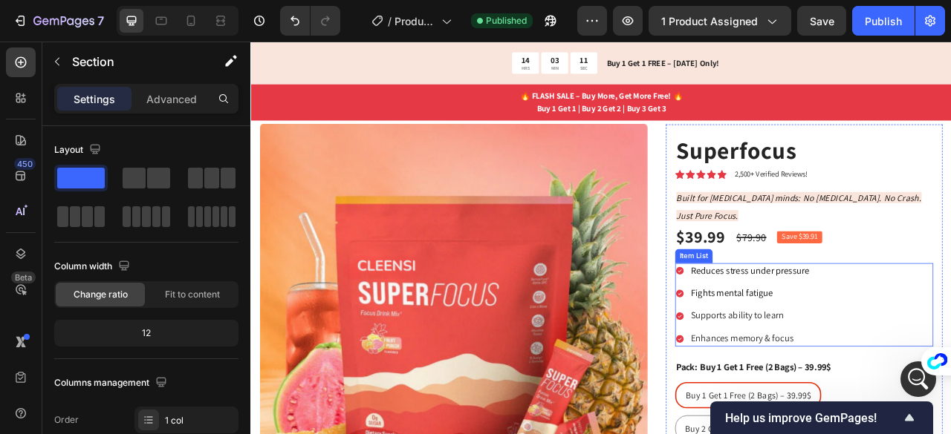
scroll to position [37, 0]
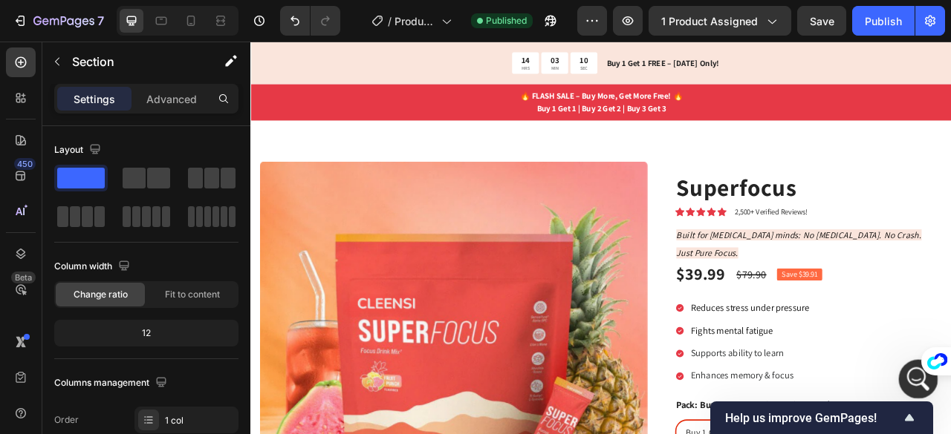
click at [921, 386] on div "Open Intercom Messenger" at bounding box center [915, 377] width 49 height 49
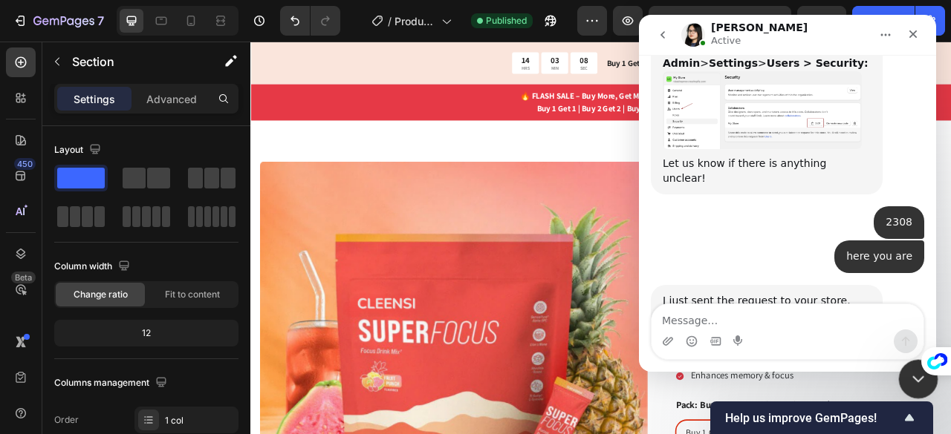
scroll to position [1351, 0]
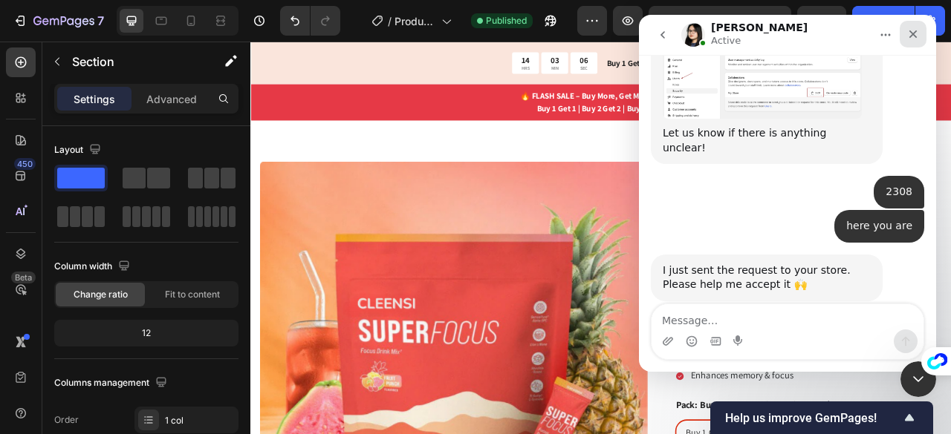
click at [911, 26] on div "Close" at bounding box center [912, 34] width 27 height 27
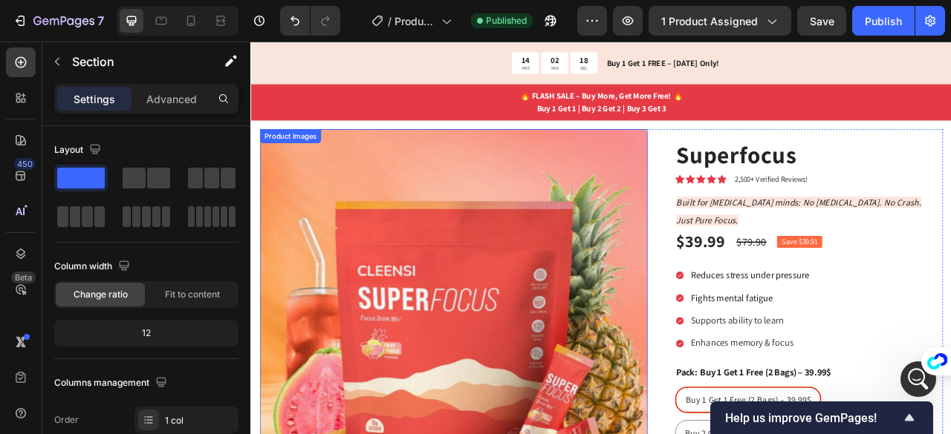
scroll to position [76, 0]
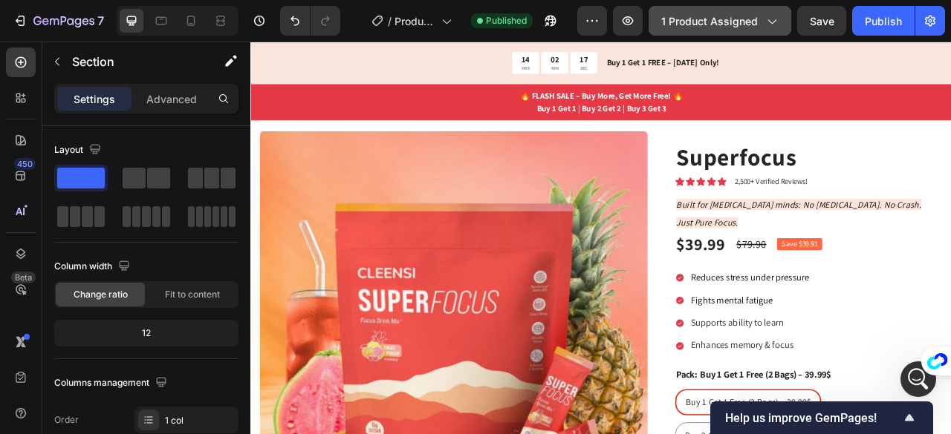
click at [763, 21] on div "1 product assigned" at bounding box center [719, 21] width 117 height 16
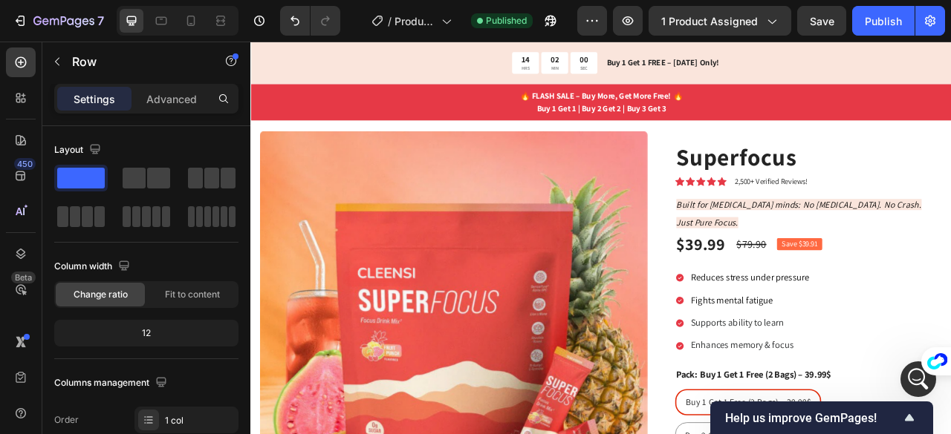
scroll to position [0, 0]
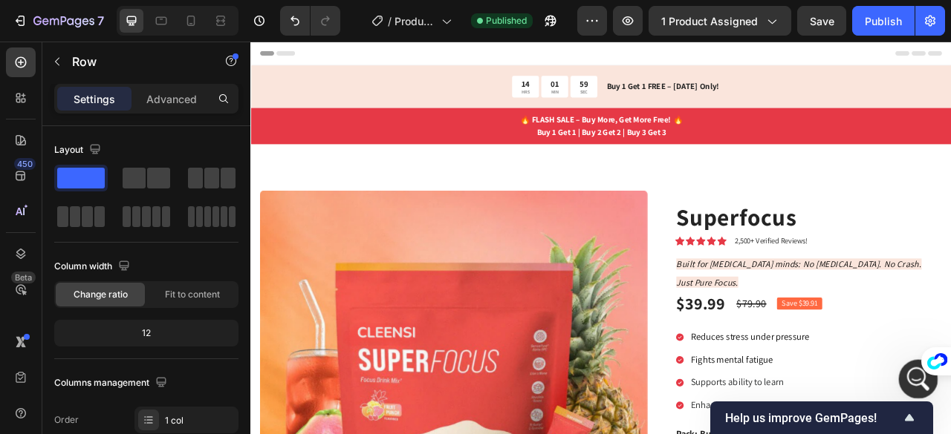
click at [910, 383] on icon "Open Intercom Messenger" at bounding box center [916, 377] width 25 height 25
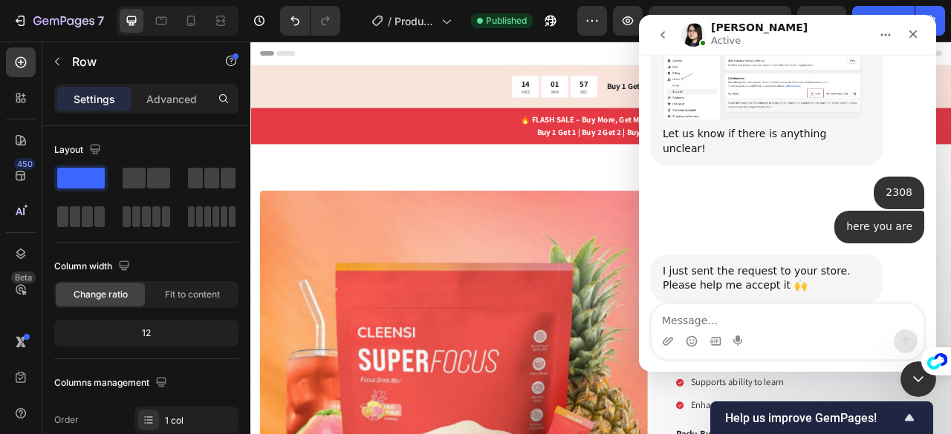
scroll to position [1351, 0]
drag, startPoint x: 922, startPoint y: 42, endPoint x: 1442, endPoint y: 91, distance: 522.3
click at [922, 42] on div "Close" at bounding box center [912, 34] width 27 height 27
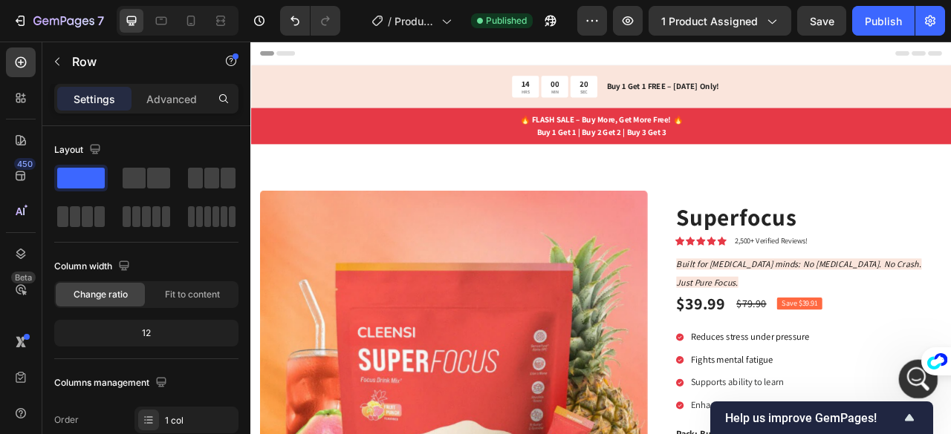
click at [905, 372] on div "Open Intercom Messenger" at bounding box center [915, 377] width 49 height 49
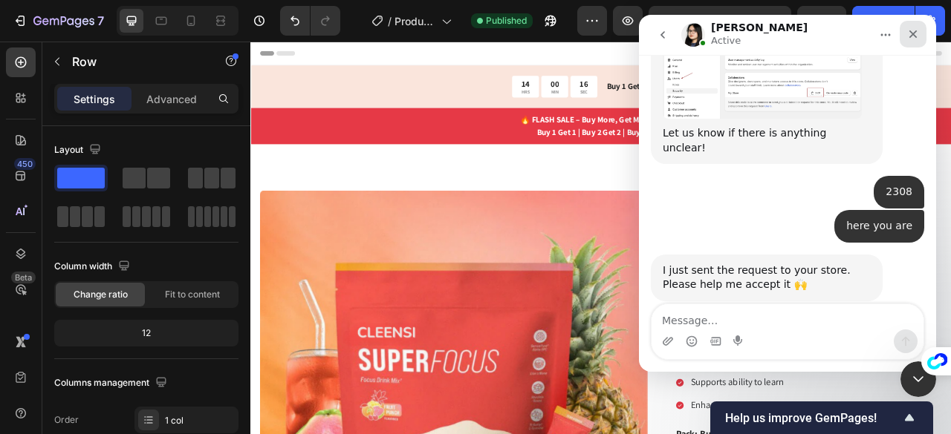
click at [910, 41] on div "Close" at bounding box center [912, 34] width 27 height 27
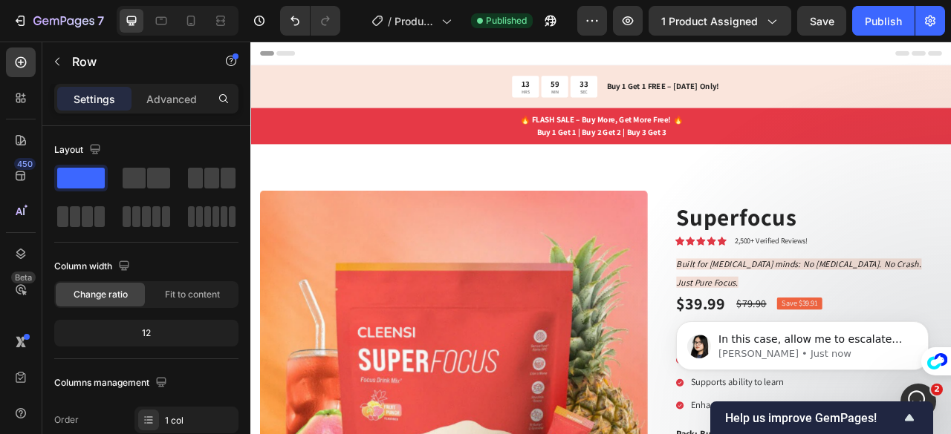
scroll to position [0, 0]
click at [911, 382] on div "Open Intercom Messenger" at bounding box center [915, 399] width 49 height 49
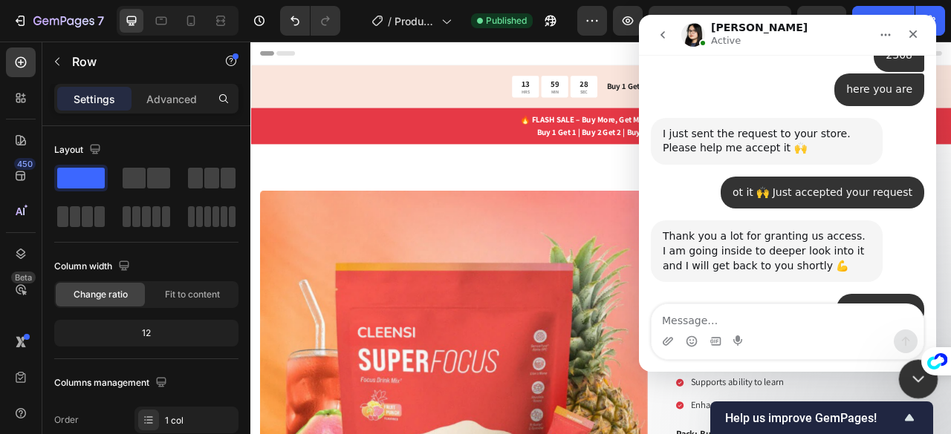
scroll to position [1507, 0]
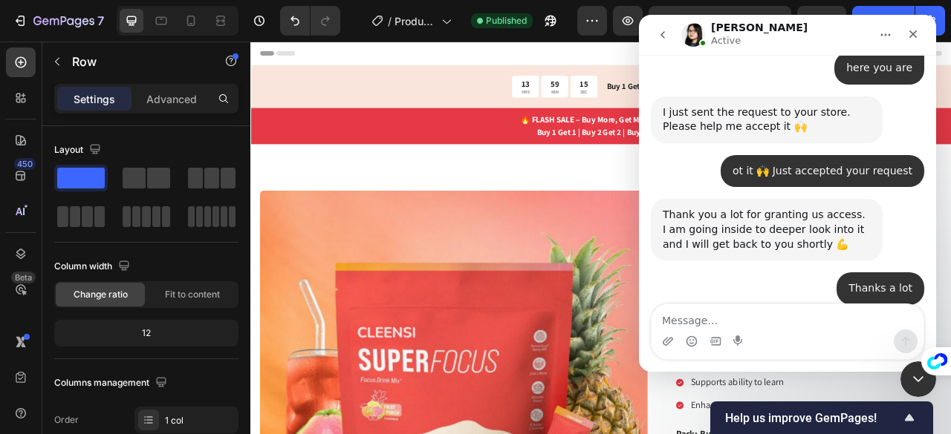
drag, startPoint x: 661, startPoint y: 165, endPoint x: 837, endPoint y: 264, distance: 201.8
click at [837, 342] on div "In this case, allow me to escalate the issue to the Technical team for further …" at bounding box center [767, 409] width 232 height 134
copy div "In this case, allow me to escalate the issue to the Technical team for further …"
click at [760, 322] on textarea "Message…" at bounding box center [787, 317] width 272 height 25
click at [714, 317] on textarea "Message…" at bounding box center [787, 317] width 272 height 25
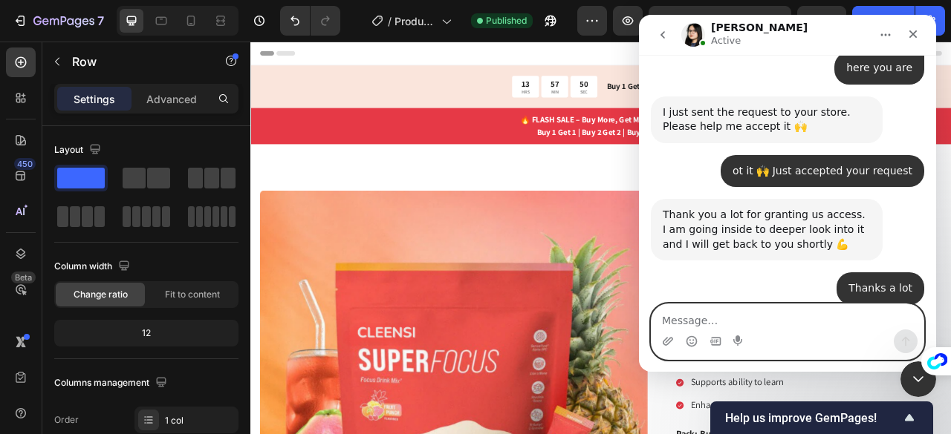
paste textarea "Got it 🙌 Thanks for letting me know. I’ll wait for the Technical team’s update.…"
type textarea "Got it 🙌 Thanks for letting me know. I’ll wait for the Technical team’s update.…"
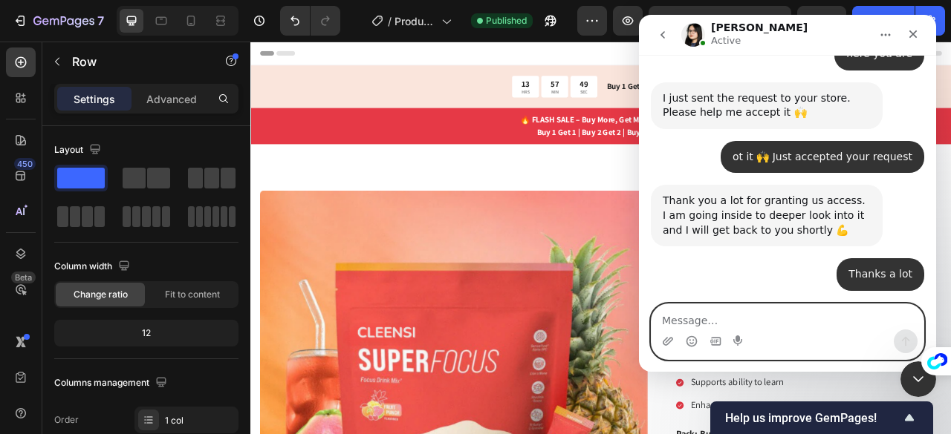
scroll to position [1555, 0]
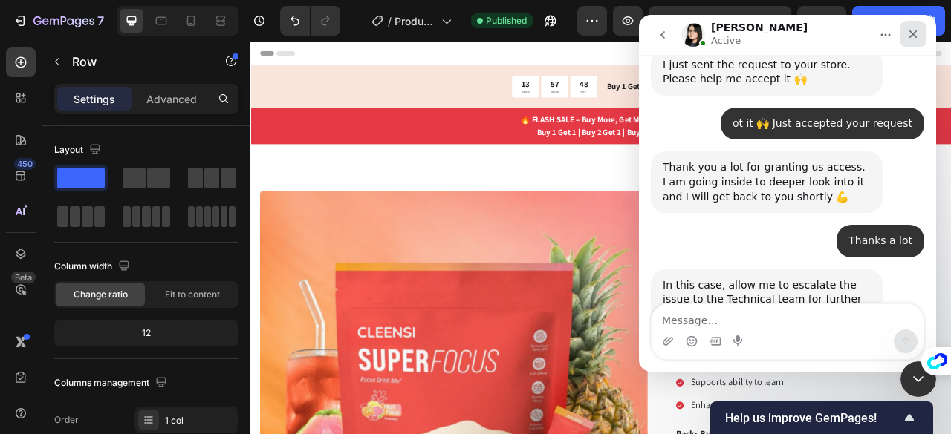
click at [906, 30] on div "Close" at bounding box center [912, 34] width 27 height 27
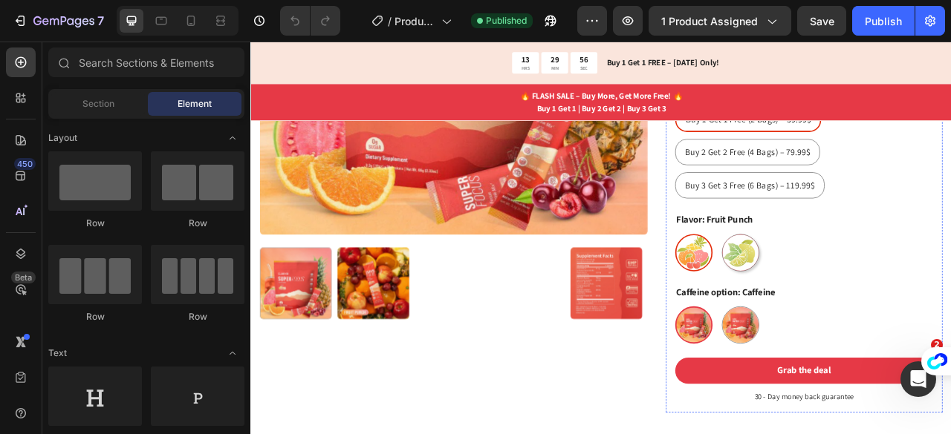
scroll to position [468, 0]
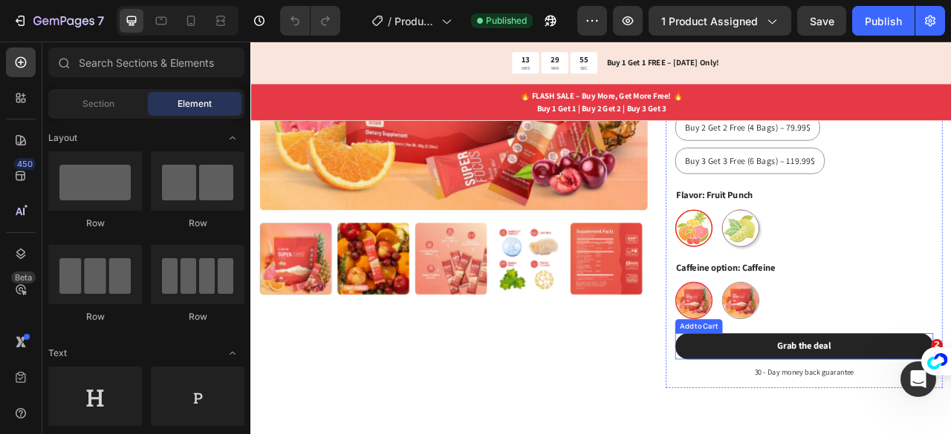
click at [850, 413] on button "Grab the deal" at bounding box center [954, 429] width 328 height 33
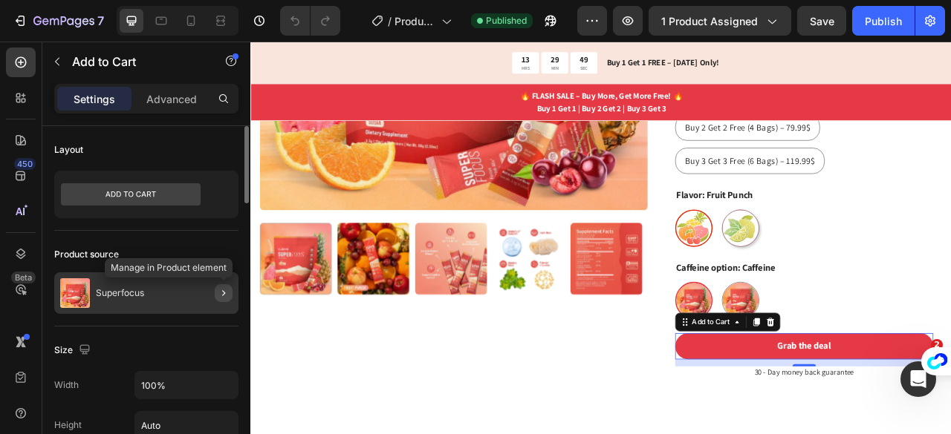
click at [221, 296] on icon "button" at bounding box center [224, 293] width 12 height 12
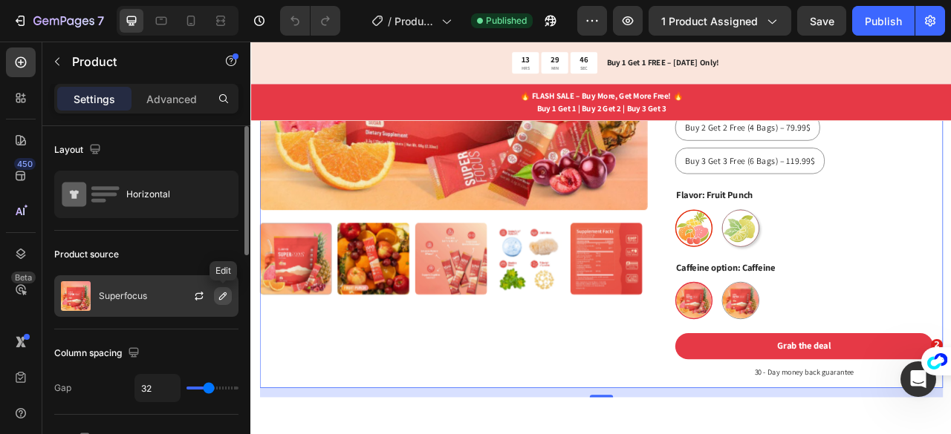
click at [217, 298] on icon "button" at bounding box center [223, 296] width 12 height 12
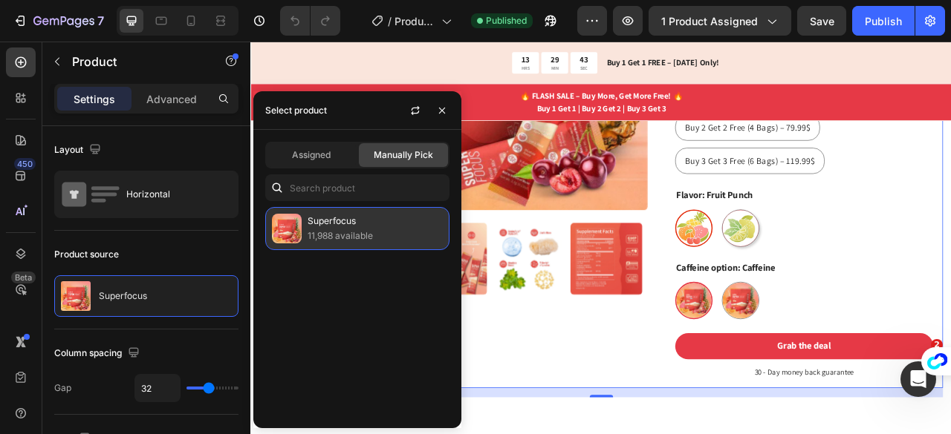
click at [394, 227] on p "Superfocus" at bounding box center [374, 221] width 135 height 15
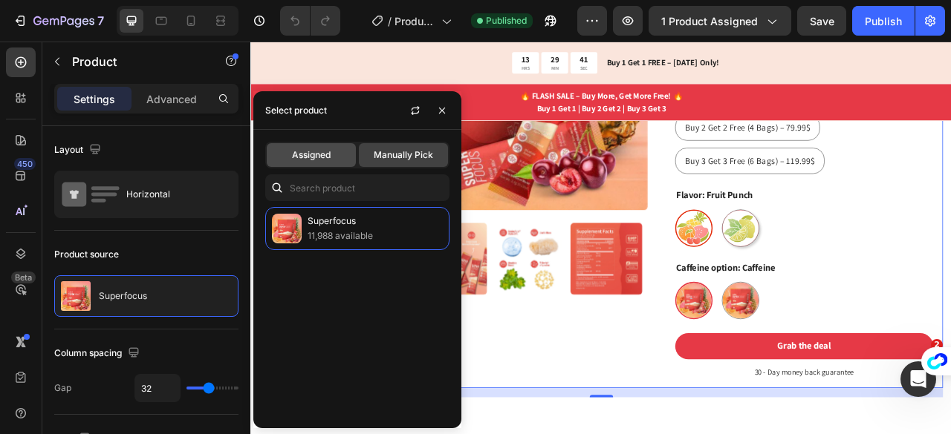
click at [318, 152] on span "Assigned" at bounding box center [311, 155] width 39 height 13
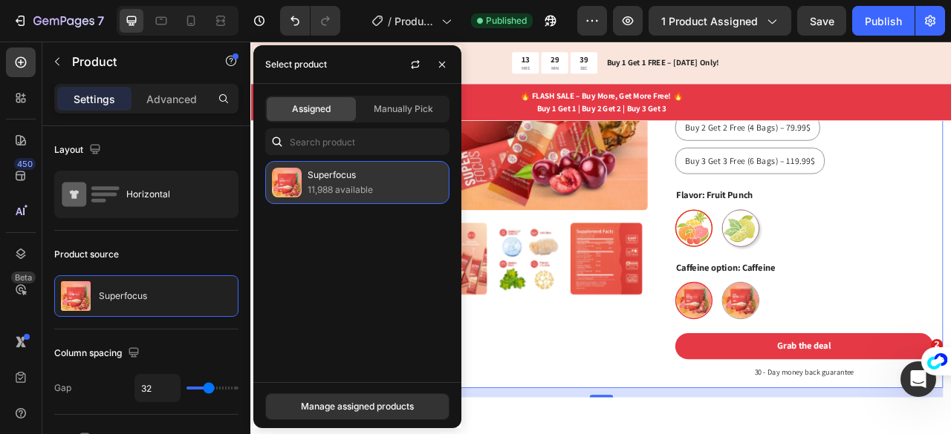
click at [335, 188] on p "11,988 available" at bounding box center [374, 190] width 135 height 15
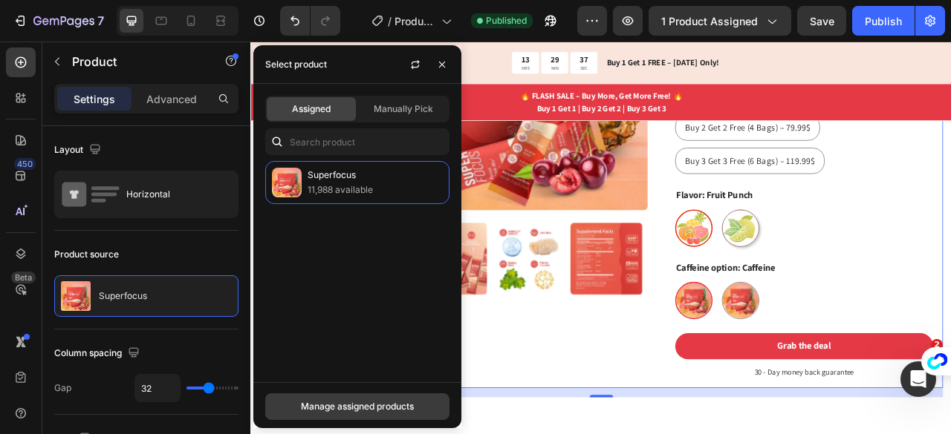
click at [342, 411] on div "Manage assigned products" at bounding box center [357, 406] width 113 height 13
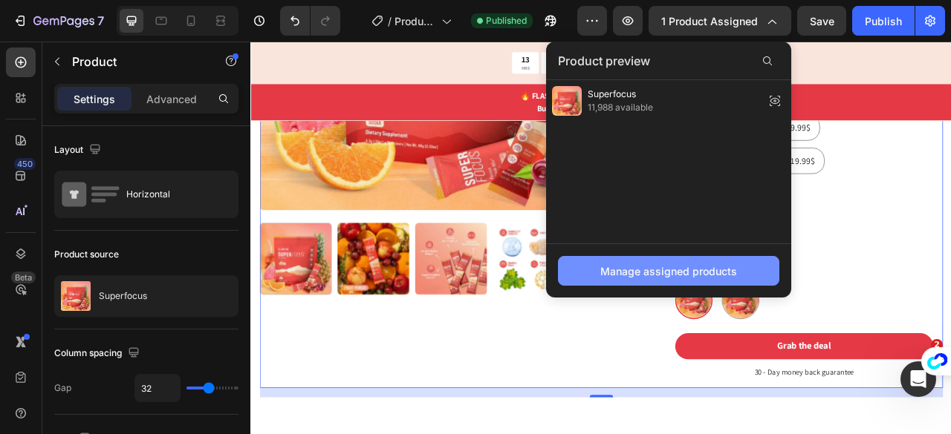
click at [662, 281] on button "Manage assigned products" at bounding box center [668, 271] width 221 height 30
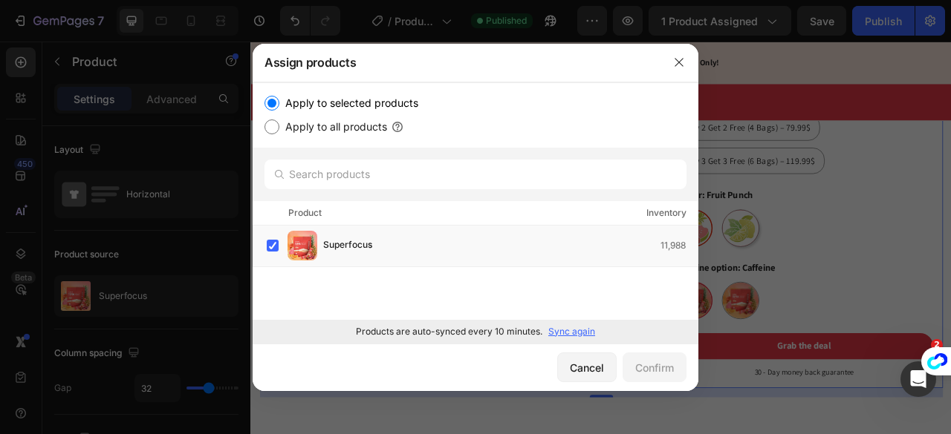
click at [584, 331] on p "Sync again" at bounding box center [571, 331] width 47 height 13
click at [674, 68] on button "button" at bounding box center [679, 63] width 24 height 24
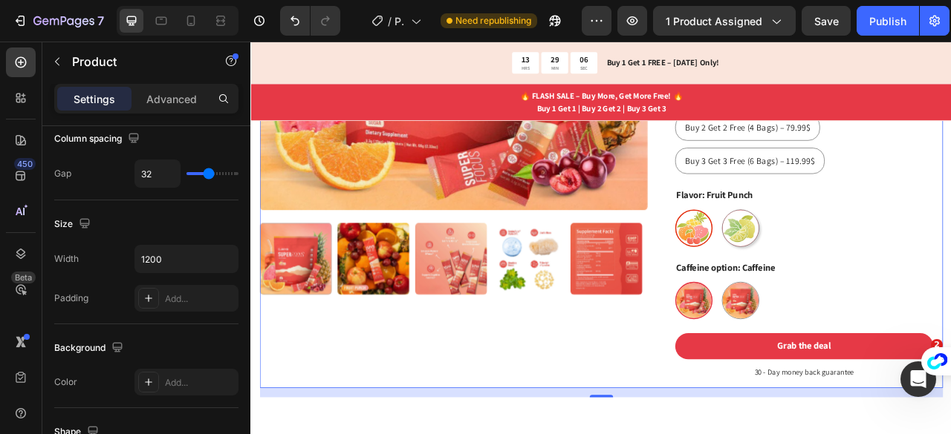
scroll to position [0, 0]
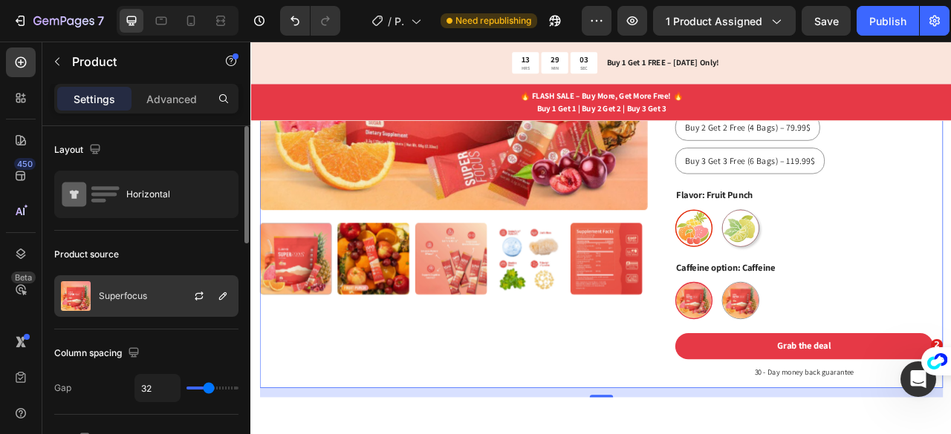
click at [192, 307] on div at bounding box center [204, 296] width 65 height 40
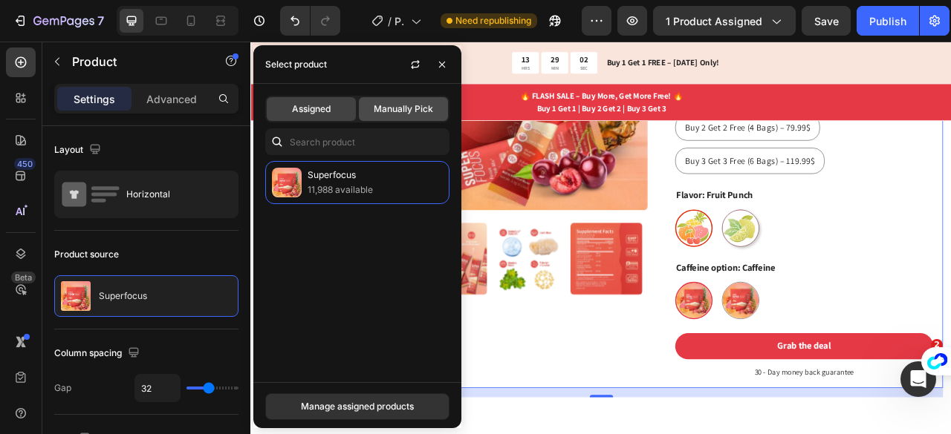
click at [396, 110] on span "Manually Pick" at bounding box center [403, 108] width 59 height 13
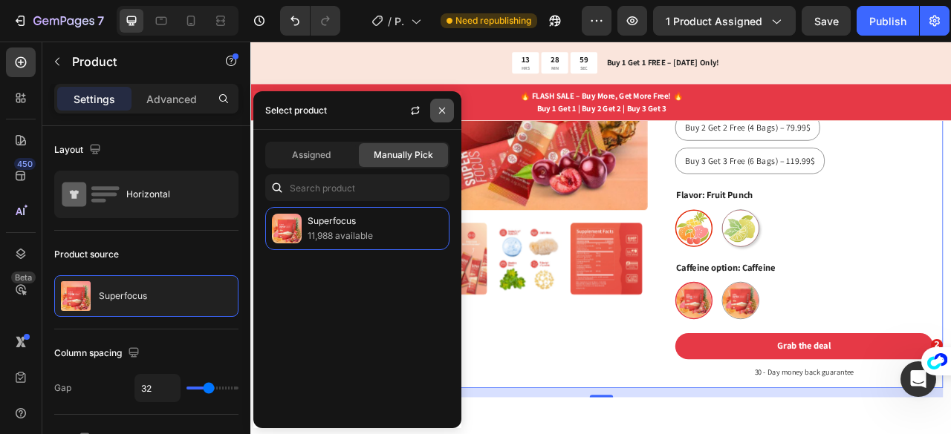
click at [440, 105] on icon "button" at bounding box center [442, 111] width 12 height 12
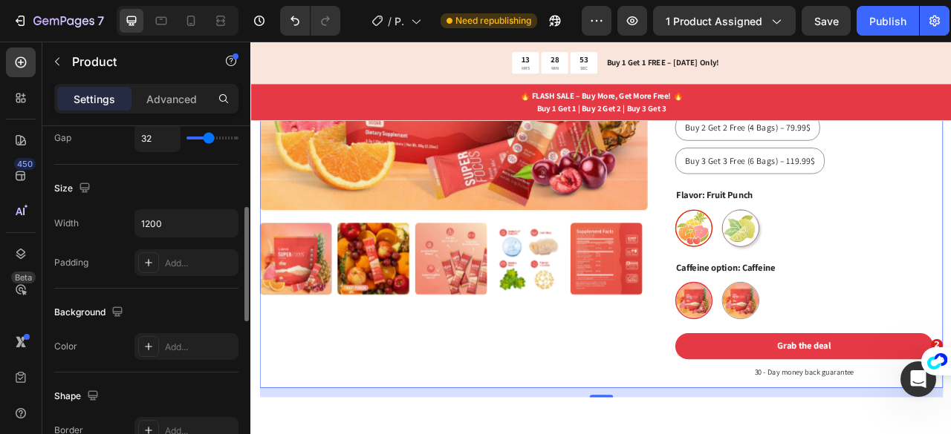
scroll to position [245, 0]
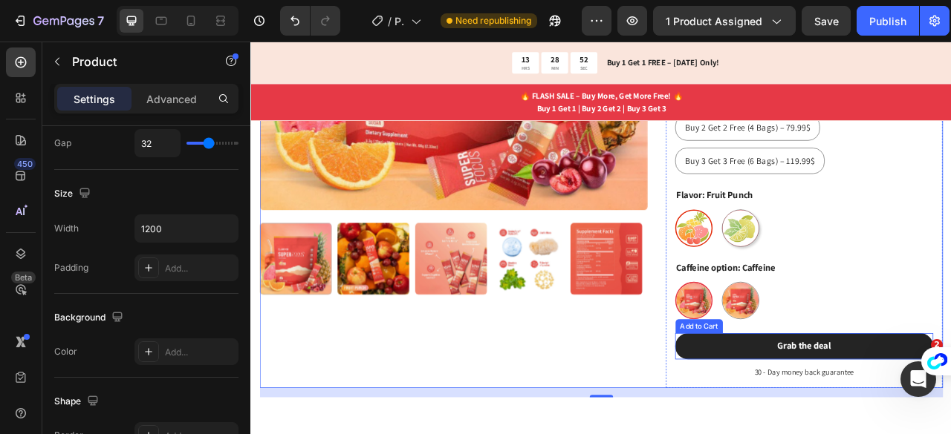
click at [826, 413] on button "Grab the deal" at bounding box center [954, 429] width 328 height 33
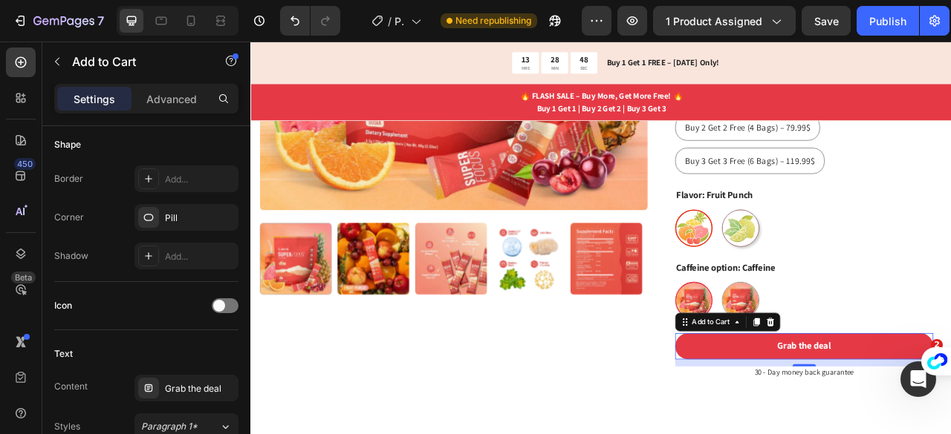
scroll to position [670, 0]
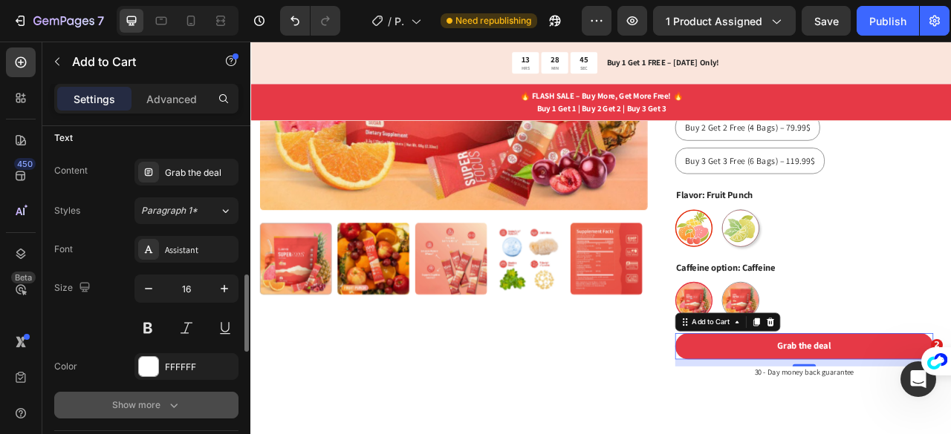
click at [120, 403] on div "Show more" at bounding box center [146, 405] width 69 height 15
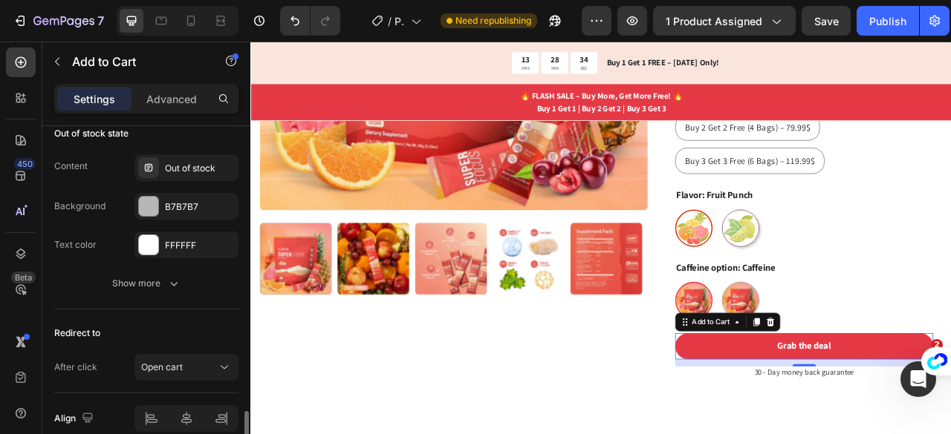
scroll to position [1431, 0]
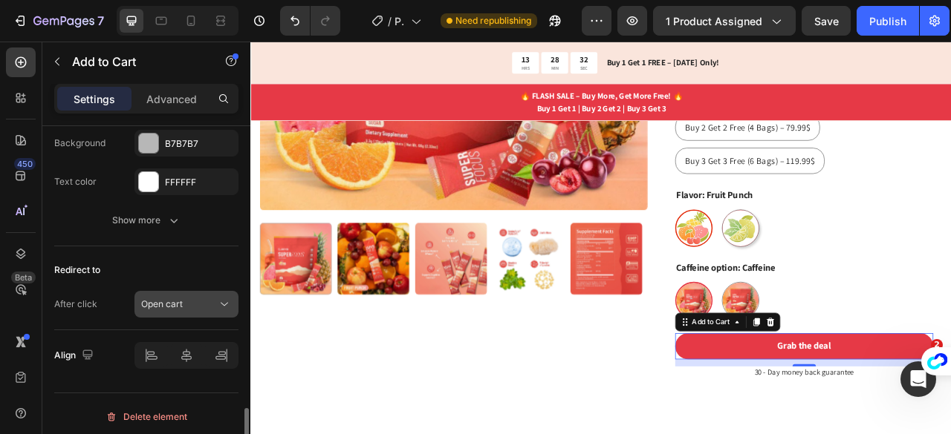
click at [205, 299] on div "Open cart" at bounding box center [179, 304] width 76 height 13
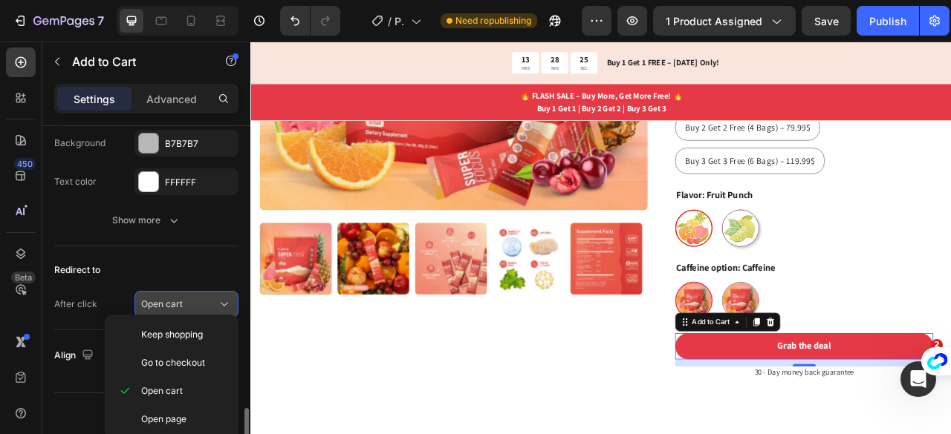
click at [214, 297] on div "Open cart" at bounding box center [186, 304] width 91 height 15
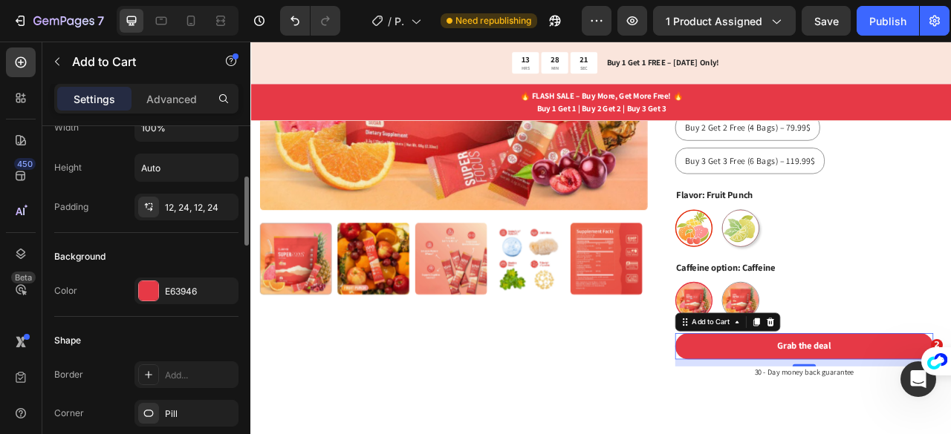
scroll to position [0, 0]
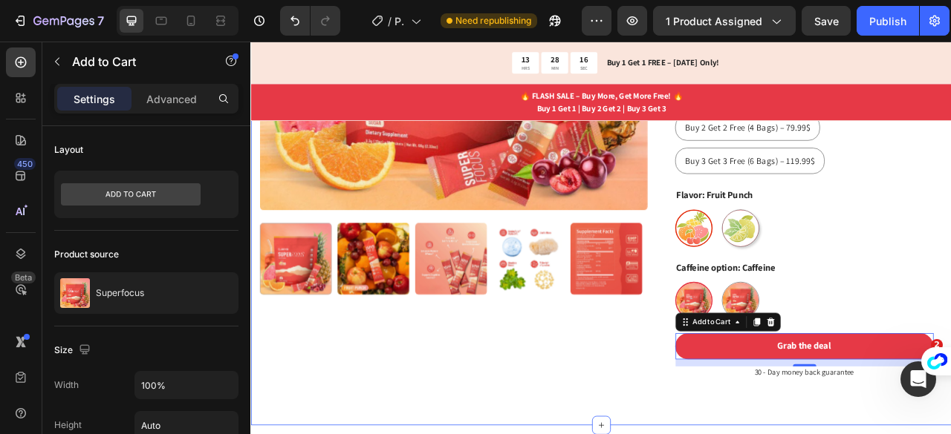
click at [501, 434] on div "Product Images Superfocus Product Title Icon Icon Icon Icon Icon Icon List 2,50…" at bounding box center [695, 117] width 891 height 826
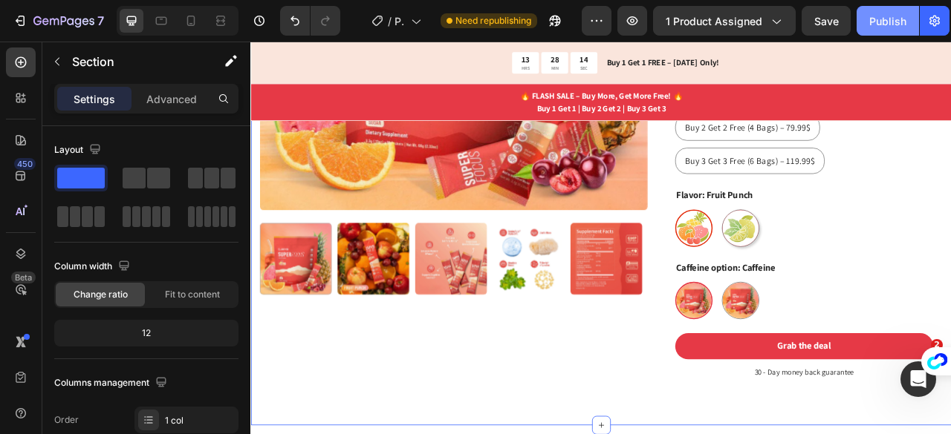
click at [885, 21] on div "Publish" at bounding box center [887, 21] width 37 height 16
